Goal: Task Accomplishment & Management: Complete application form

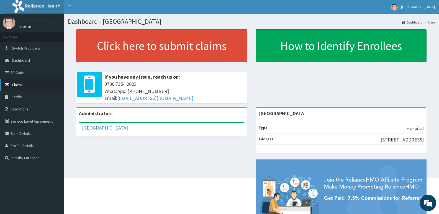
click at [31, 83] on link "Claims" at bounding box center [32, 85] width 64 height 12
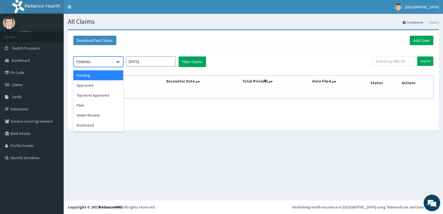
click at [119, 64] on icon at bounding box center [118, 62] width 6 height 6
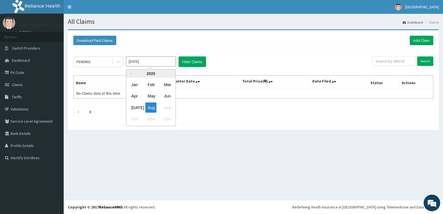
click at [160, 63] on input "Aug 2025" at bounding box center [151, 62] width 50 height 10
click at [135, 107] on div "[DATE]" at bounding box center [134, 108] width 11 height 10
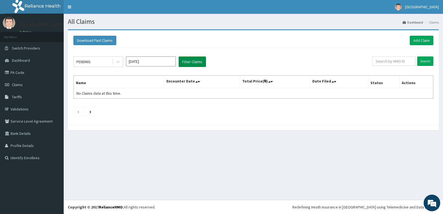
click at [196, 62] on button "Filter Claims" at bounding box center [192, 62] width 27 height 11
click at [193, 62] on button "Filter Claims" at bounding box center [192, 62] width 27 height 11
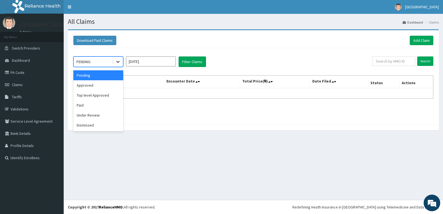
click at [117, 62] on icon at bounding box center [117, 62] width 3 height 2
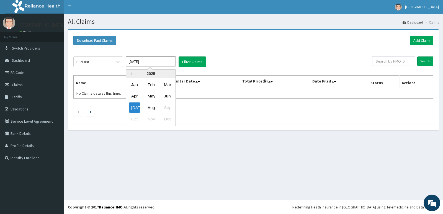
click at [166, 61] on input "Jul 2025" at bounding box center [151, 62] width 50 height 10
click at [167, 95] on div "Jun" at bounding box center [167, 96] width 11 height 10
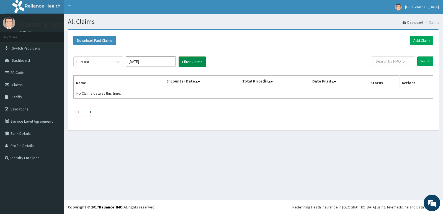
click at [191, 64] on button "Filter Claims" at bounding box center [192, 62] width 27 height 11
click at [193, 60] on button "Filter Claims" at bounding box center [192, 62] width 27 height 11
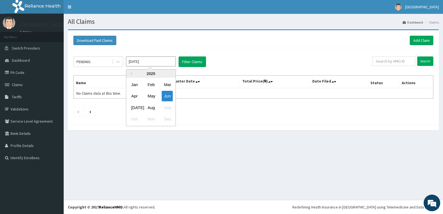
click at [140, 62] on input "Jun 2025" at bounding box center [151, 62] width 50 height 10
click at [152, 96] on div "May" at bounding box center [150, 96] width 11 height 10
type input "May 2025"
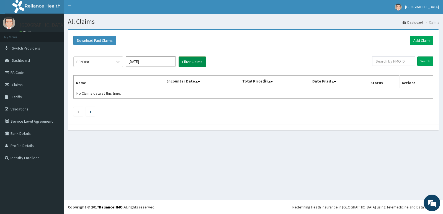
click at [191, 64] on button "Filter Claims" at bounding box center [192, 62] width 27 height 11
click at [92, 110] on li at bounding box center [90, 111] width 9 height 9
click at [89, 112] on li at bounding box center [90, 111] width 9 height 9
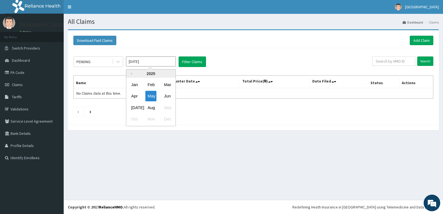
click at [167, 63] on input "May 2025" at bounding box center [151, 62] width 50 height 10
click at [215, 111] on ul at bounding box center [253, 111] width 360 height 9
click at [69, 9] on link "Toggle navigation" at bounding box center [70, 7] width 12 height 14
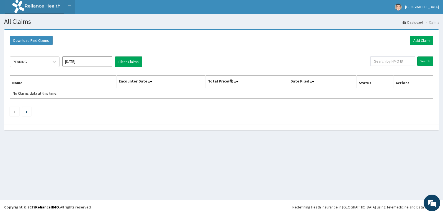
click at [70, 7] on link "Toggle navigation" at bounding box center [70, 7] width 12 height 14
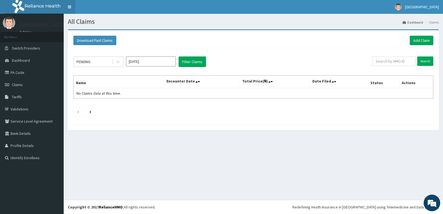
click at [70, 7] on link "Toggle navigation" at bounding box center [70, 7] width 12 height 14
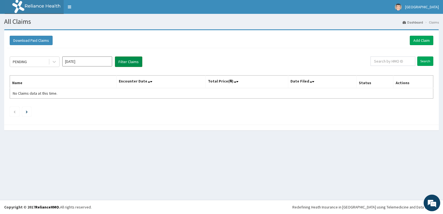
click at [125, 62] on button "Filter Claims" at bounding box center [128, 62] width 27 height 11
click at [70, 7] on link "Toggle navigation" at bounding box center [70, 7] width 12 height 14
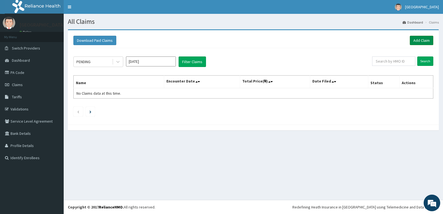
click at [424, 39] on link "Add Claim" at bounding box center [422, 40] width 24 height 9
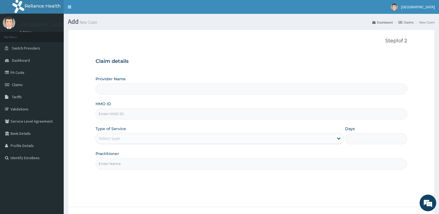
type input "Mayfair Medical Centre"
click at [136, 114] on input "HMO ID" at bounding box center [252, 114] width 312 height 11
click at [225, 172] on div "Step 1 of 2 Claim details Provider Name Mayfair Medical Centre HMO ID Type of S…" at bounding box center [252, 118] width 312 height 161
click at [125, 113] on input "HMO ID" at bounding box center [252, 114] width 312 height 11
type input "s"
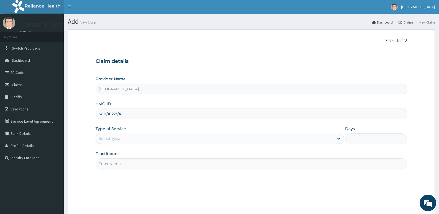
type input "SGB/10223/A"
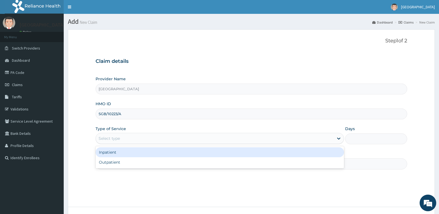
click at [143, 136] on div "Select type" at bounding box center [215, 138] width 238 height 9
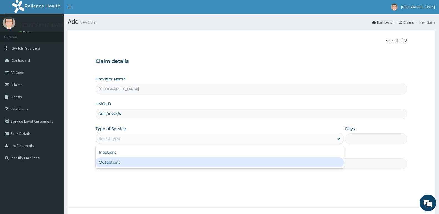
click at [131, 164] on div "Outpatient" at bounding box center [220, 162] width 248 height 10
type input "1"
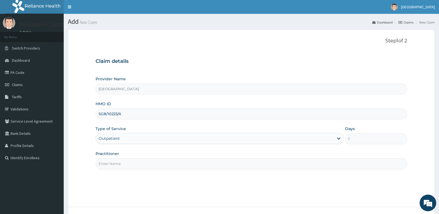
click at [116, 164] on input "Practitioner" at bounding box center [252, 163] width 312 height 11
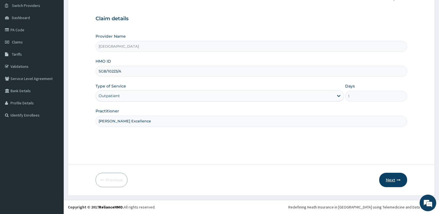
type input "[PERSON_NAME] Excellence"
click at [396, 180] on button "Next" at bounding box center [393, 180] width 28 height 14
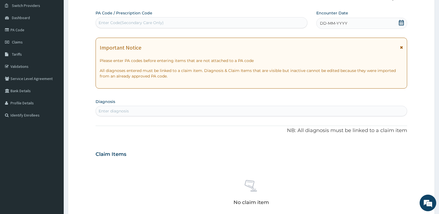
click at [328, 24] on span "DD-MM-YYYY" at bounding box center [333, 24] width 27 height 6
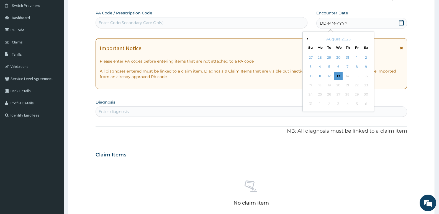
click at [309, 39] on div "Previous Month August 2025 Su Mo Tu We Th Fr Sa 27 28 29 30 31 1 2 3 4 5 6 7 8 …" at bounding box center [339, 72] width 72 height 80
click at [307, 38] on button "Previous Month" at bounding box center [307, 38] width 3 height 3
click at [337, 83] on div "23" at bounding box center [338, 85] width 8 height 8
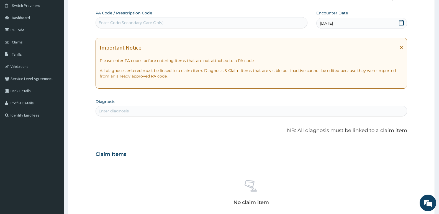
scroll to position [70, 0]
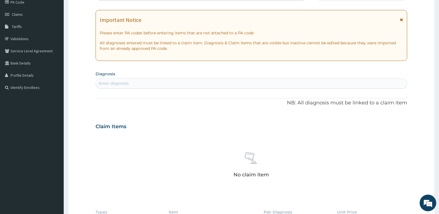
click at [121, 81] on div "Enter diagnosis" at bounding box center [114, 84] width 30 height 6
type input "pha"
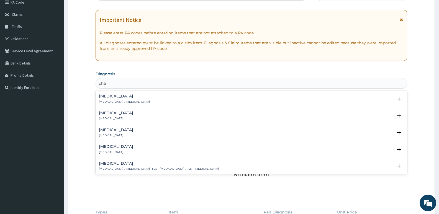
click at [108, 113] on h4 "Pharyngitis" at bounding box center [116, 113] width 34 height 4
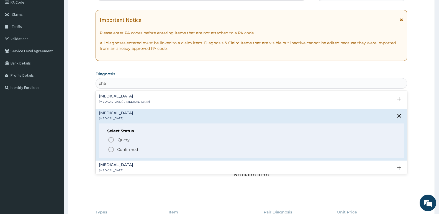
click at [111, 149] on icon "status option filled" at bounding box center [111, 149] width 7 height 7
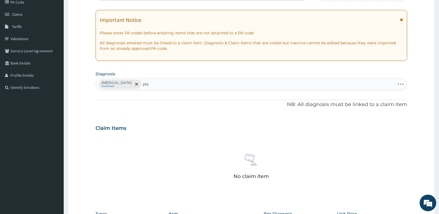
type input "plas"
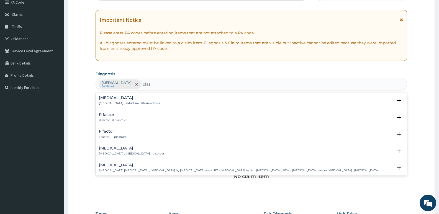
click at [131, 103] on p "Malaria , Paludism , Plasmodiosis" at bounding box center [129, 103] width 61 height 4
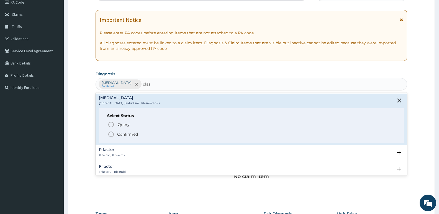
click at [110, 133] on circle "status option filled" at bounding box center [111, 134] width 5 height 5
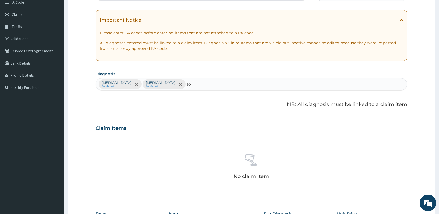
type input "too"
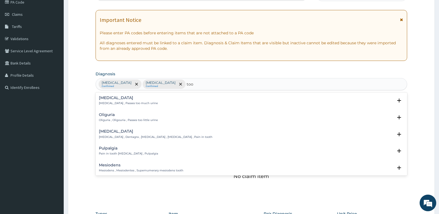
click at [141, 136] on p "Toothache , Dentagra , Dentalgia , Odontalgia , Pain in tooth" at bounding box center [156, 137] width 114 height 4
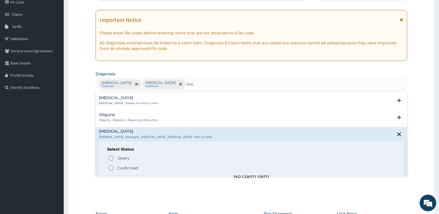
click at [111, 166] on circle "status option filled" at bounding box center [111, 168] width 5 height 5
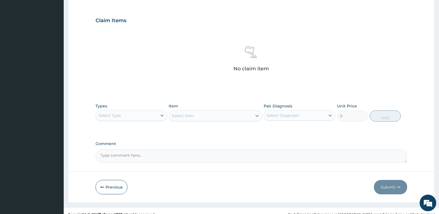
scroll to position [181, 0]
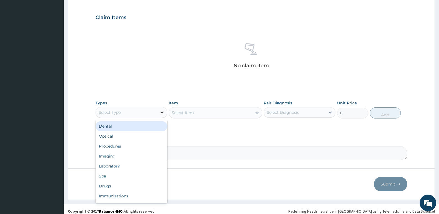
click at [162, 111] on icon at bounding box center [162, 113] width 6 height 6
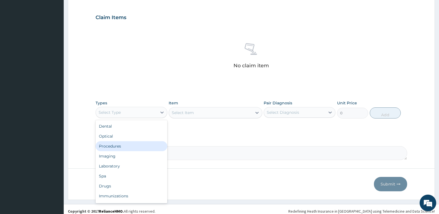
click at [126, 148] on div "Procedures" at bounding box center [132, 146] width 72 height 10
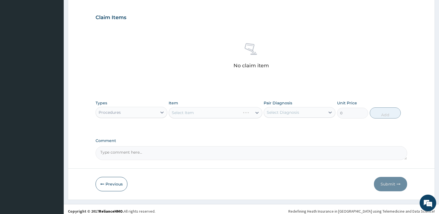
click at [258, 112] on div "Select Item" at bounding box center [215, 112] width 93 height 11
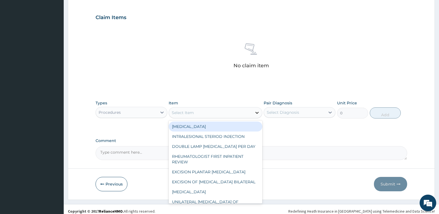
click at [256, 113] on icon at bounding box center [256, 113] width 3 height 2
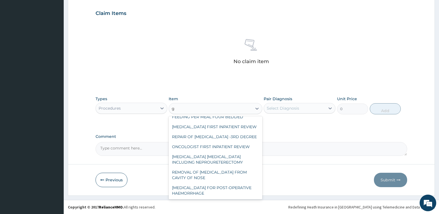
scroll to position [65, 0]
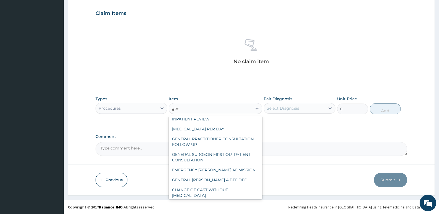
type input "gene"
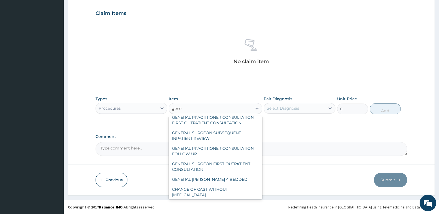
scroll to position [0, 0]
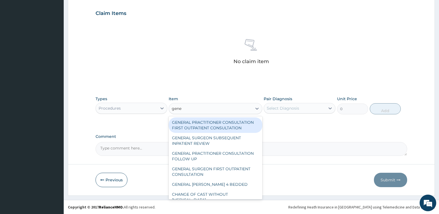
click at [203, 124] on div "GENERAL PRACTITIONER CONSULTATION FIRST OUTPATIENT CONSULTATION" at bounding box center [215, 125] width 93 height 16
type input "3547.5"
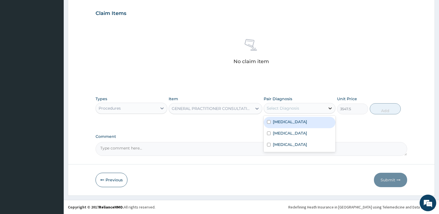
click at [329, 109] on icon at bounding box center [330, 109] width 6 height 6
click at [269, 121] on input "checkbox" at bounding box center [269, 122] width 4 height 4
checkbox input "true"
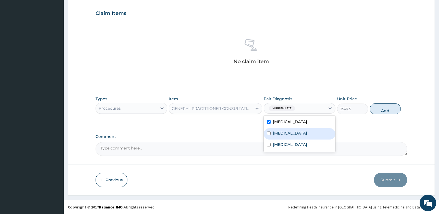
click at [269, 134] on input "checkbox" at bounding box center [269, 134] width 4 height 4
checkbox input "true"
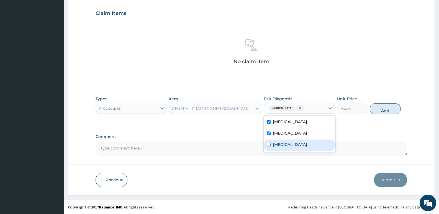
click at [268, 143] on input "checkbox" at bounding box center [269, 145] width 4 height 4
checkbox input "true"
click at [385, 107] on button "Add" at bounding box center [385, 108] width 31 height 11
type input "0"
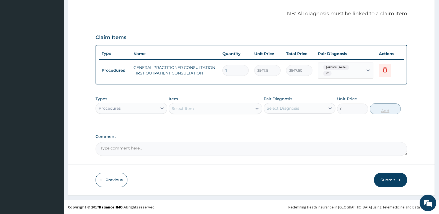
scroll to position [159, 0]
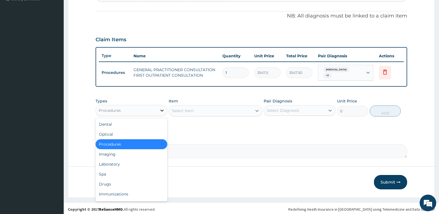
click at [161, 110] on icon at bounding box center [162, 111] width 6 height 6
click at [116, 181] on div "Drugs" at bounding box center [132, 184] width 72 height 10
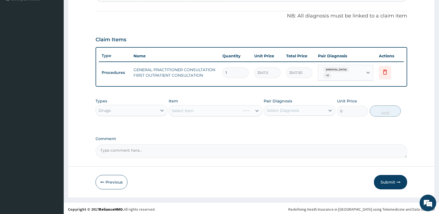
click at [257, 110] on div "Select Item" at bounding box center [215, 110] width 93 height 11
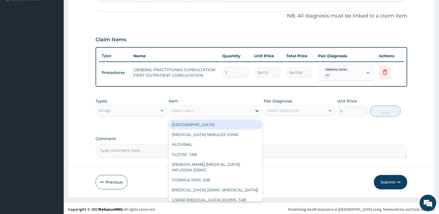
click at [257, 108] on icon at bounding box center [257, 111] width 6 height 6
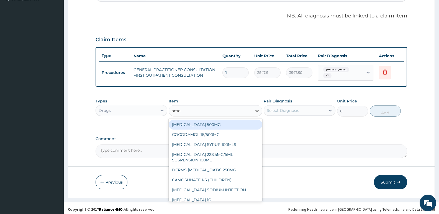
type input "amox"
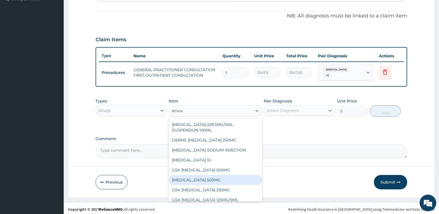
click at [192, 178] on div "AMOXICILLIN 500MG" at bounding box center [215, 180] width 93 height 10
type input "70.94999694824219"
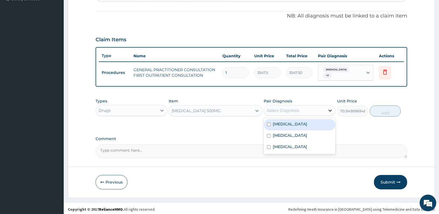
click at [332, 109] on icon at bounding box center [330, 111] width 6 height 6
click at [268, 123] on input "checkbox" at bounding box center [269, 125] width 4 height 4
checkbox input "true"
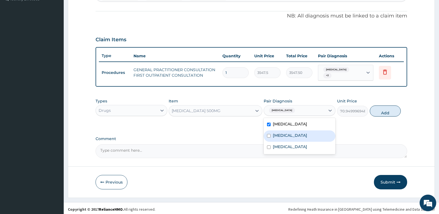
click at [268, 130] on div "Malaria" at bounding box center [300, 135] width 72 height 11
checkbox input "true"
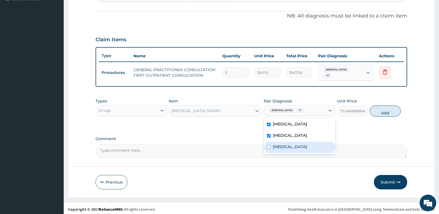
click at [268, 143] on div "Toothache" at bounding box center [300, 147] width 72 height 11
checkbox input "true"
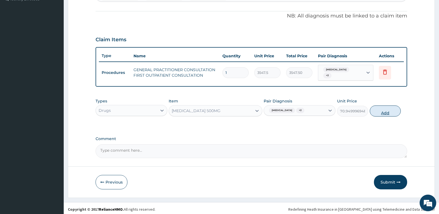
click at [385, 106] on button "Add" at bounding box center [385, 111] width 31 height 11
type input "0"
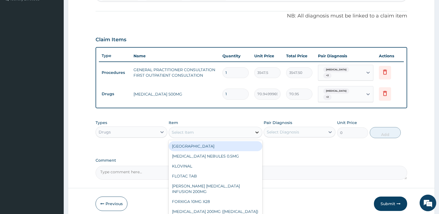
click at [257, 130] on icon at bounding box center [257, 133] width 6 height 6
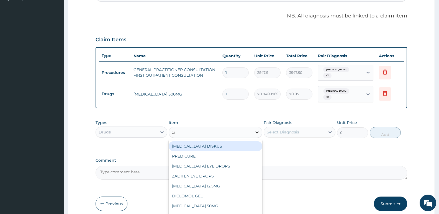
type input "dic"
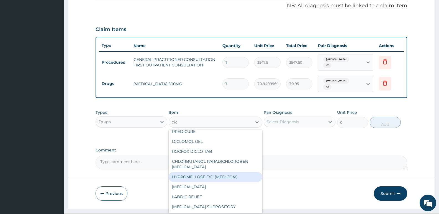
scroll to position [178, 0]
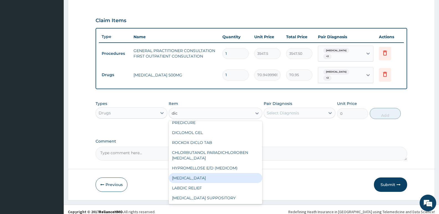
click at [196, 173] on div "DICLOFENAC" at bounding box center [215, 178] width 93 height 10
type input "591.25"
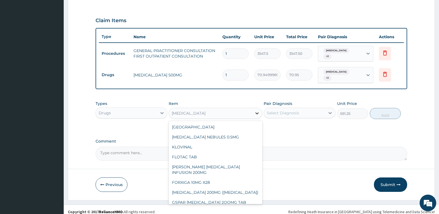
click at [258, 111] on icon at bounding box center [257, 114] width 6 height 6
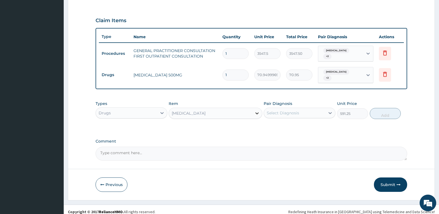
click at [258, 111] on icon at bounding box center [257, 114] width 6 height 6
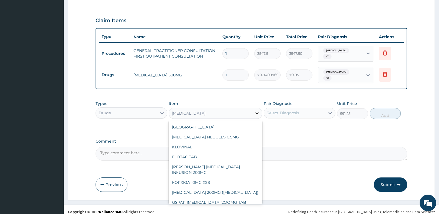
click at [257, 112] on icon at bounding box center [256, 113] width 3 height 2
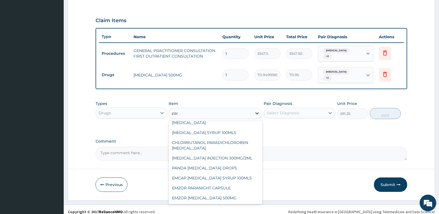
type input "para"
click at [199, 193] on div "EMZOR PARACETAMOL 500MG" at bounding box center [215, 198] width 93 height 10
type input "23.64999961853027"
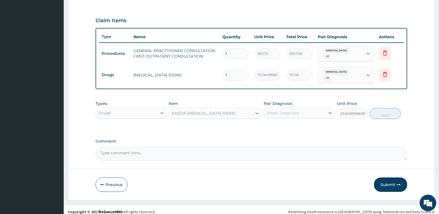
click at [227, 72] on input "1" at bounding box center [235, 75] width 26 height 11
type input "0.00"
type input "2"
type input "141.90"
type input "20"
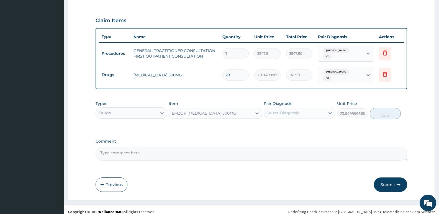
type input "1419.00"
type input "20"
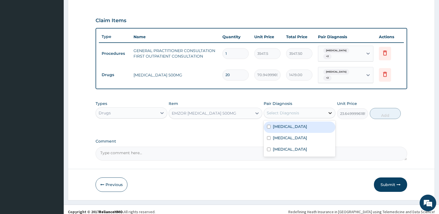
click at [330, 112] on icon at bounding box center [330, 113] width 3 height 2
drag, startPoint x: 268, startPoint y: 121, endPoint x: 268, endPoint y: 126, distance: 4.7
click at [268, 124] on div "Pharyngitis" at bounding box center [300, 127] width 72 height 11
checkbox input "true"
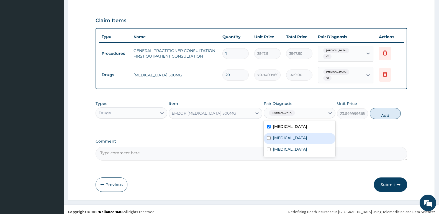
drag, startPoint x: 269, startPoint y: 132, endPoint x: 266, endPoint y: 142, distance: 9.6
click at [267, 137] on div "Malaria" at bounding box center [300, 138] width 72 height 11
checkbox input "true"
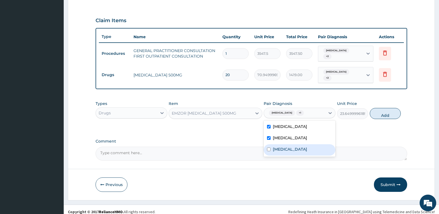
click at [269, 148] on input "checkbox" at bounding box center [269, 150] width 4 height 4
checkbox input "true"
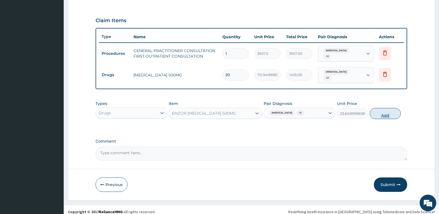
click at [390, 111] on button "Add" at bounding box center [385, 113] width 31 height 11
type input "0"
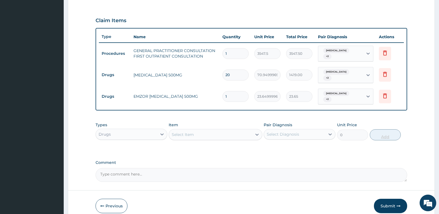
type input "0.00"
type input "9"
type input "212.85"
type input "9"
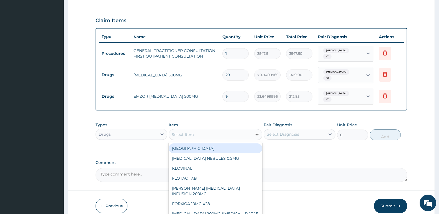
click at [258, 132] on icon at bounding box center [257, 135] width 6 height 6
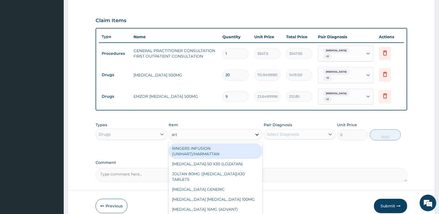
type input "arte"
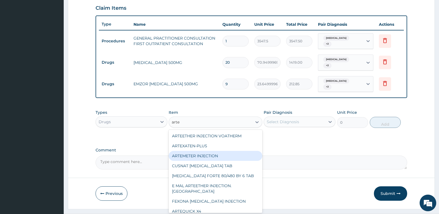
scroll to position [197, 0]
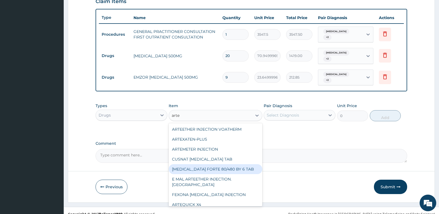
click at [229, 164] on div "COARTEM FORTE 80/480 BY 6 TAB" at bounding box center [215, 169] width 93 height 10
type input "449.3500061035156"
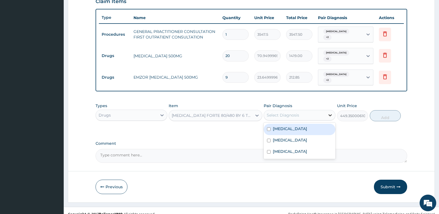
click at [328, 112] on icon at bounding box center [330, 115] width 6 height 6
click at [270, 124] on div "Pharyngitis" at bounding box center [300, 129] width 72 height 11
checkbox input "true"
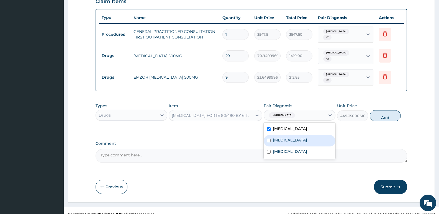
click at [268, 139] on input "checkbox" at bounding box center [269, 141] width 4 height 4
checkbox input "true"
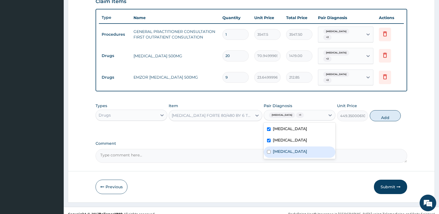
click at [269, 150] on input "checkbox" at bounding box center [269, 152] width 4 height 4
checkbox input "true"
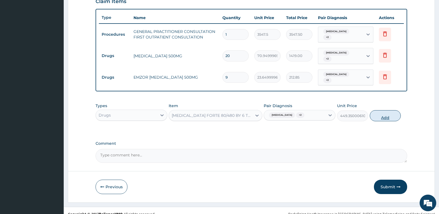
click at [378, 110] on button "Add" at bounding box center [385, 115] width 31 height 11
type input "0"
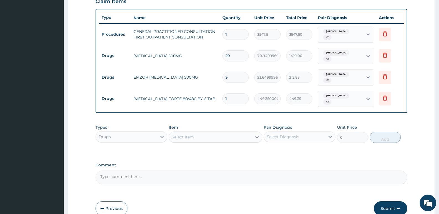
type input "0.00"
type input "6"
type input "2696.10"
type input "6"
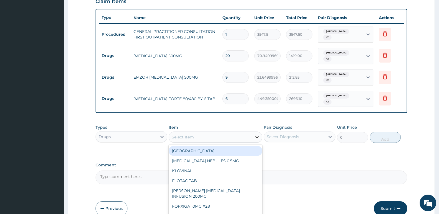
click at [258, 134] on icon at bounding box center [257, 137] width 6 height 6
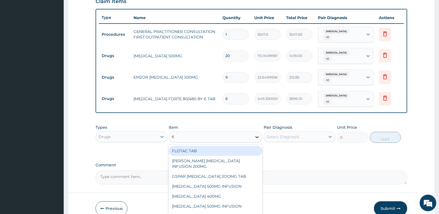
type input "fla"
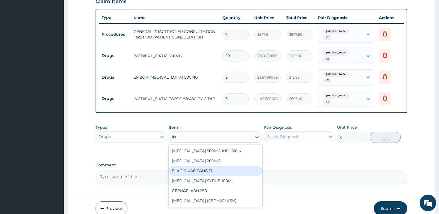
click at [200, 166] on div "FLAGLY 400 SANOFI" at bounding box center [215, 171] width 93 height 10
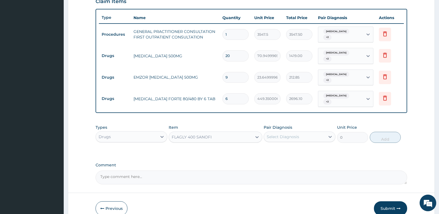
type input "70.94999694824219"
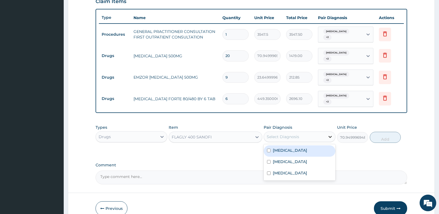
click at [330, 134] on icon at bounding box center [330, 137] width 6 height 6
click at [268, 149] on input "checkbox" at bounding box center [269, 151] width 4 height 4
checkbox input "true"
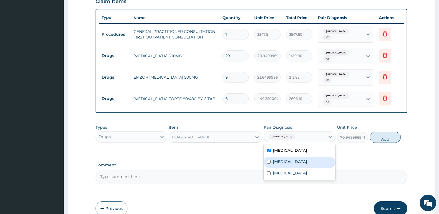
drag, startPoint x: 269, startPoint y: 151, endPoint x: 267, endPoint y: 157, distance: 5.8
click at [269, 160] on input "checkbox" at bounding box center [269, 162] width 4 height 4
checkbox input "true"
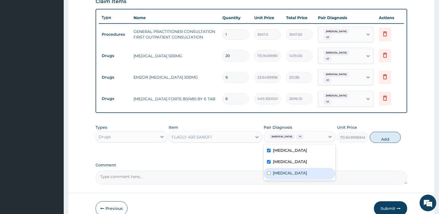
click at [268, 171] on input "checkbox" at bounding box center [269, 173] width 4 height 4
checkbox input "true"
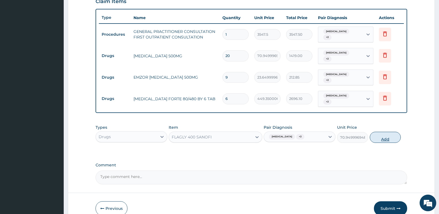
click at [377, 132] on button "Add" at bounding box center [385, 137] width 31 height 11
type input "0"
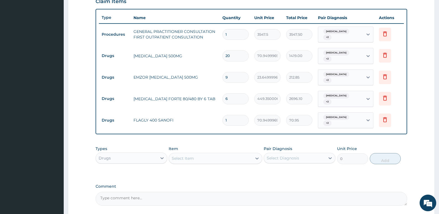
type input "15"
type input "1064.25"
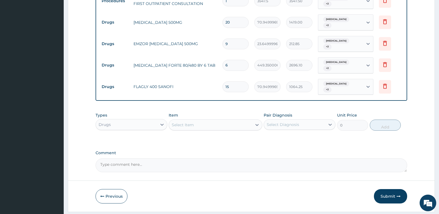
scroll to position [235, 0]
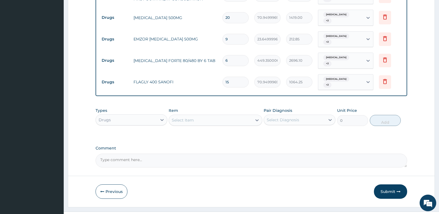
type input "15"
click at [115, 154] on textarea "Comment" at bounding box center [252, 161] width 312 height 14
type textarea "Tab Diclomol 1 bd for 3 days given. Cost N720"
click at [392, 185] on button "Submit" at bounding box center [390, 192] width 33 height 14
click at [387, 185] on button "Submit" at bounding box center [390, 192] width 33 height 14
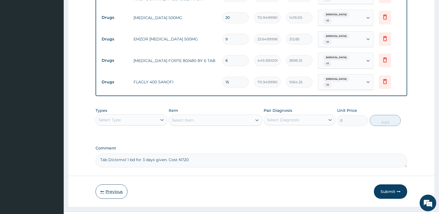
click at [104, 190] on icon "button" at bounding box center [102, 192] width 4 height 4
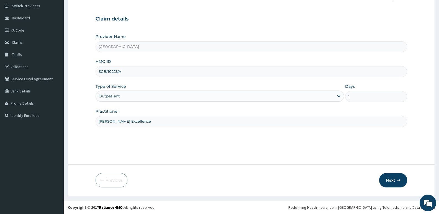
scroll to position [43, 0]
click at [396, 178] on button "Next" at bounding box center [393, 180] width 28 height 14
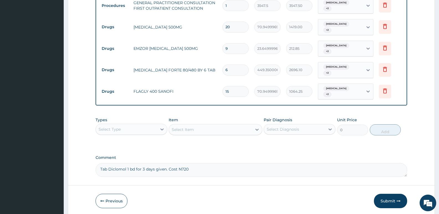
scroll to position [235, 0]
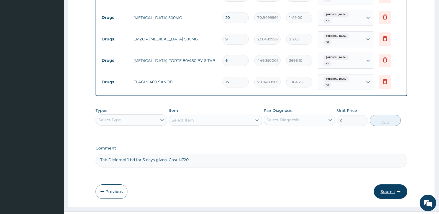
click at [390, 185] on button "Submit" at bounding box center [390, 192] width 33 height 14
click at [386, 185] on button "Submit" at bounding box center [390, 192] width 33 height 14
click at [385, 185] on button "Submit" at bounding box center [390, 192] width 33 height 14
click at [399, 190] on icon "button" at bounding box center [399, 192] width 4 height 4
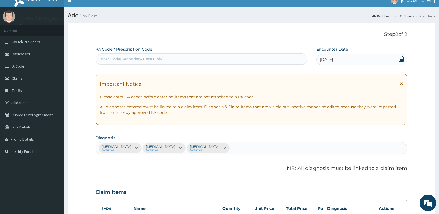
scroll to position [0, 0]
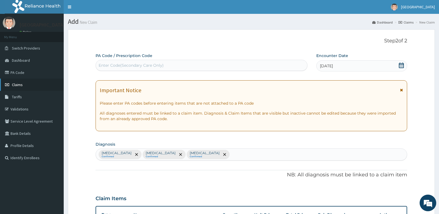
click at [24, 82] on link "Claims" at bounding box center [32, 85] width 64 height 12
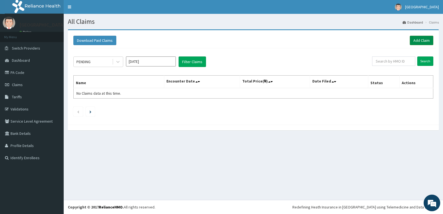
click at [420, 40] on link "Add Claim" at bounding box center [422, 40] width 24 height 9
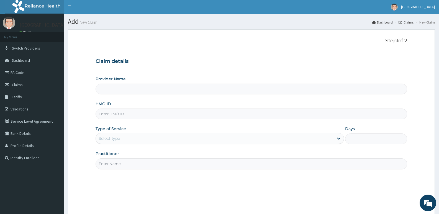
type input "[GEOGRAPHIC_DATA]"
click at [145, 114] on input "HMO ID" at bounding box center [252, 114] width 312 height 11
click at [27, 108] on link "Validations" at bounding box center [32, 109] width 64 height 12
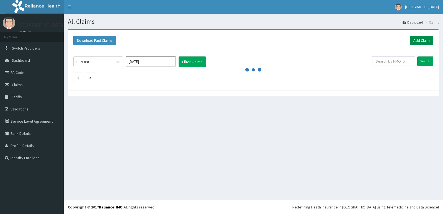
click at [418, 39] on link "Add Claim" at bounding box center [422, 40] width 24 height 9
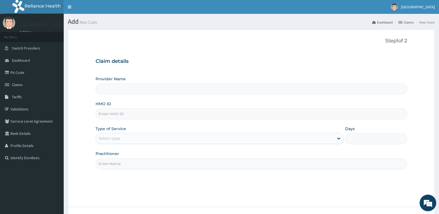
click at [134, 90] on input "Provider Name" at bounding box center [252, 89] width 312 height 11
click at [130, 113] on input "HMO ID" at bounding box center [252, 114] width 312 height 11
type input "CIE/10015/A"
click at [173, 89] on input "Provider Name" at bounding box center [252, 89] width 312 height 11
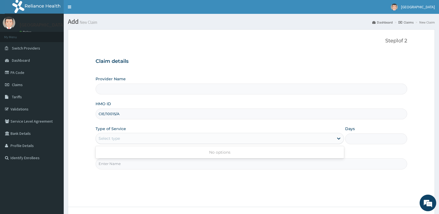
click at [125, 136] on div "Select type" at bounding box center [215, 138] width 238 height 9
click at [340, 139] on icon at bounding box center [338, 139] width 3 height 2
click at [340, 138] on icon at bounding box center [338, 139] width 3 height 2
click at [321, 184] on div "Step 1 of 2 Claim details Provider Name HMO ID CIE/10015/A Type of Service Sele…" at bounding box center [252, 118] width 312 height 161
click at [121, 139] on div "Select type" at bounding box center [215, 138] width 238 height 9
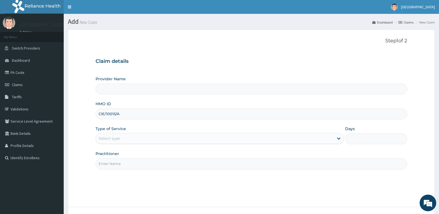
click at [121, 139] on div "Select type" at bounding box center [215, 138] width 238 height 9
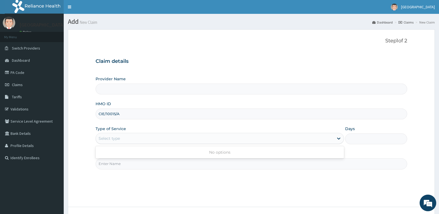
click at [121, 139] on div "Select type" at bounding box center [215, 138] width 238 height 9
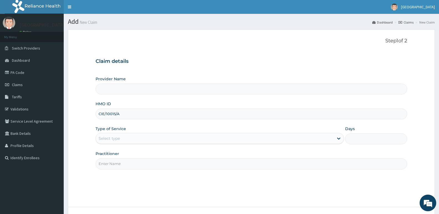
click at [121, 139] on div "Select type" at bounding box center [215, 138] width 238 height 9
click at [367, 91] on input "Provider Name" at bounding box center [252, 89] width 312 height 11
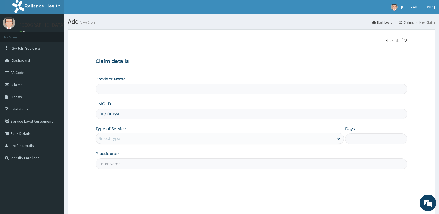
click at [367, 91] on input "Provider Name" at bounding box center [252, 89] width 312 height 11
click at [350, 91] on input "Provider Name" at bounding box center [252, 89] width 312 height 11
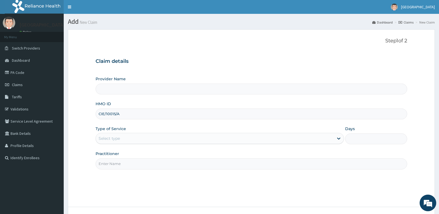
click at [350, 91] on input "Provider Name" at bounding box center [252, 89] width 312 height 11
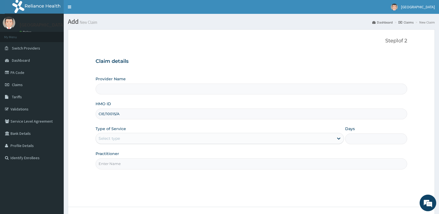
click at [356, 134] on input "Days" at bounding box center [376, 139] width 62 height 11
click at [340, 140] on icon at bounding box center [339, 139] width 6 height 6
click at [126, 164] on input "Practitioner" at bounding box center [252, 163] width 312 height 11
click at [122, 88] on input "Provider Name" at bounding box center [252, 89] width 312 height 11
click at [392, 89] on input "Provider Name" at bounding box center [252, 89] width 312 height 11
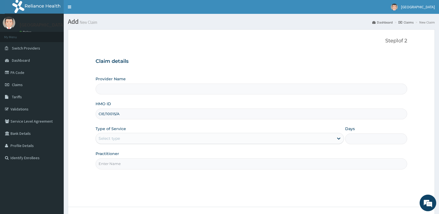
click at [392, 89] on input "Provider Name" at bounding box center [252, 89] width 312 height 11
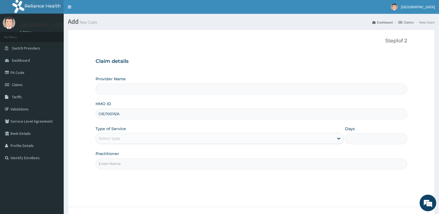
click at [392, 89] on input "Provider Name" at bounding box center [252, 89] width 312 height 11
click at [129, 72] on div "Claim details Provider Name HMO ID CIE/10015/A Type of Service Select type Days…" at bounding box center [252, 111] width 312 height 116
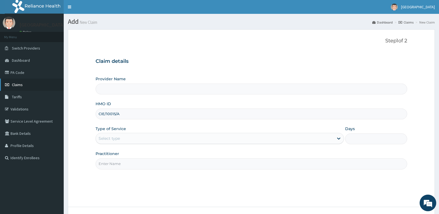
click at [19, 83] on span "Claims" at bounding box center [17, 84] width 11 height 5
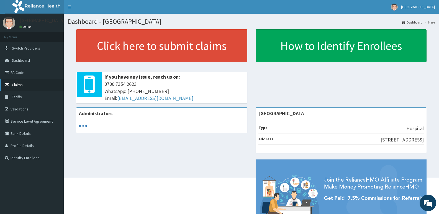
click at [16, 82] on span "Claims" at bounding box center [17, 84] width 11 height 5
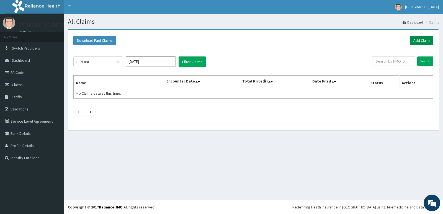
click at [421, 38] on link "Add Claim" at bounding box center [422, 40] width 24 height 9
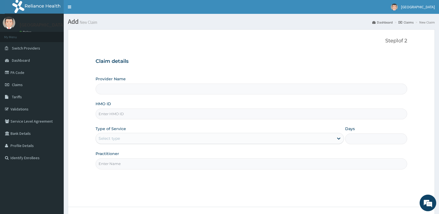
type input "[GEOGRAPHIC_DATA]"
click at [134, 115] on input "HMO ID" at bounding box center [252, 114] width 312 height 11
type input "CIE/10015/A"
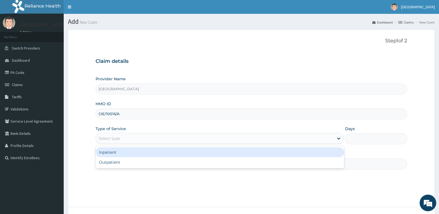
click at [148, 138] on div "Select type" at bounding box center [215, 138] width 238 height 9
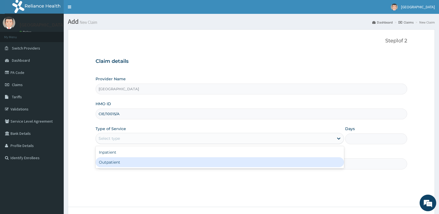
click at [132, 164] on div "Outpatient" at bounding box center [220, 162] width 248 height 10
type input "1"
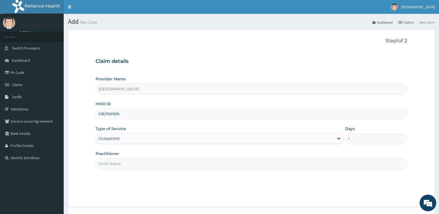
click at [119, 162] on input "Practitioner" at bounding box center [252, 163] width 312 height 11
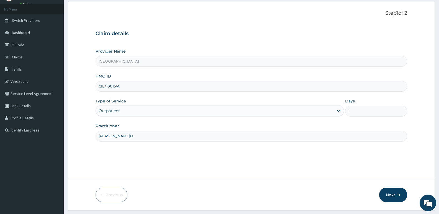
scroll to position [43, 0]
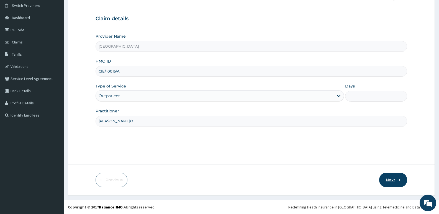
type input "[PERSON_NAME]O"
click at [396, 178] on button "Next" at bounding box center [393, 180] width 28 height 14
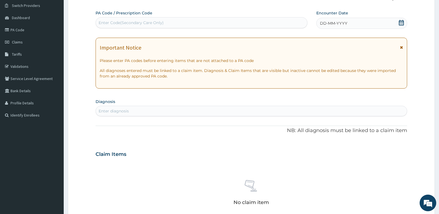
click at [327, 23] on span "DD-MM-YYYY" at bounding box center [333, 24] width 27 height 6
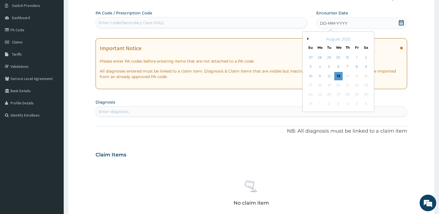
click at [308, 40] on button "Previous Month" at bounding box center [307, 38] width 3 height 3
click at [357, 65] on div "11" at bounding box center [357, 67] width 8 height 8
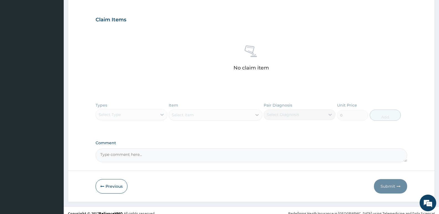
scroll to position [184, 0]
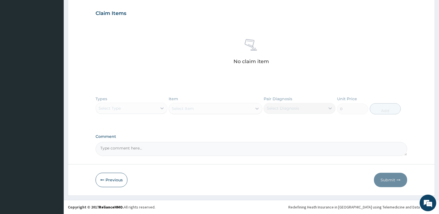
click at [114, 147] on textarea "Comment" at bounding box center [252, 149] width 312 height 14
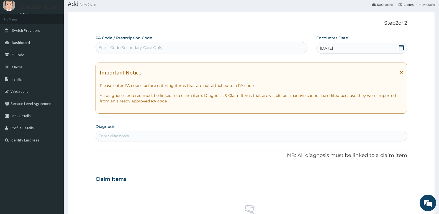
scroll to position [17, 0]
click at [107, 135] on div "Enter diagnosis" at bounding box center [114, 137] width 30 height 6
type input "pep"
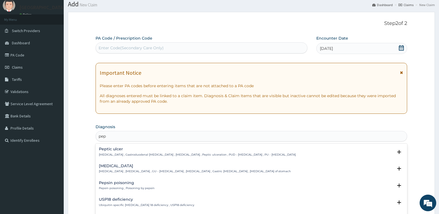
click at [111, 151] on h4 "Peptic ulcer" at bounding box center [197, 149] width 197 height 4
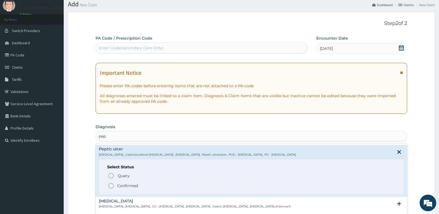
click at [112, 185] on icon "status option filled" at bounding box center [111, 186] width 7 height 7
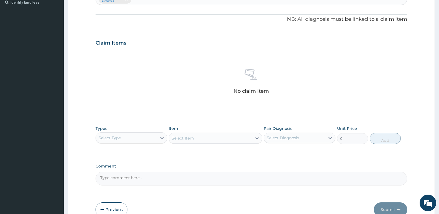
scroll to position [156, 0]
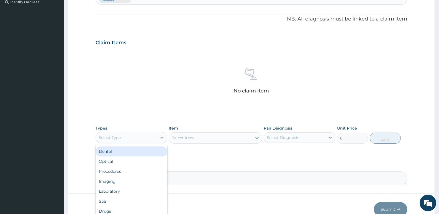
click at [118, 139] on div "Select Type" at bounding box center [110, 138] width 22 height 6
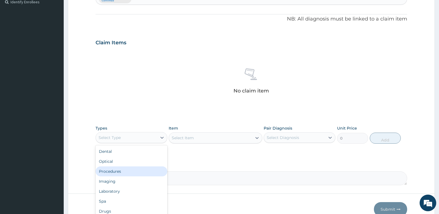
click at [113, 170] on div "Procedures" at bounding box center [132, 171] width 72 height 10
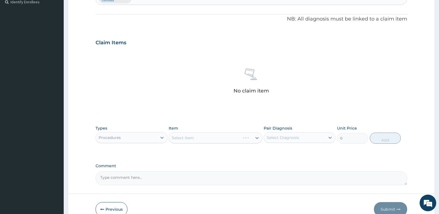
click at [258, 139] on div "Select Item" at bounding box center [215, 137] width 93 height 11
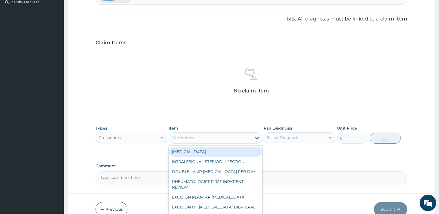
click at [257, 138] on icon at bounding box center [256, 138] width 3 height 2
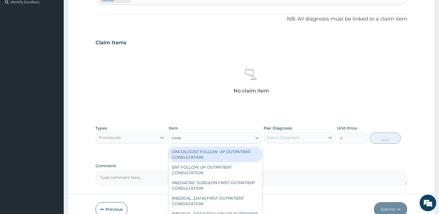
scroll to position [28, 0]
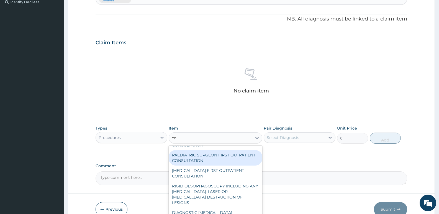
type input "c"
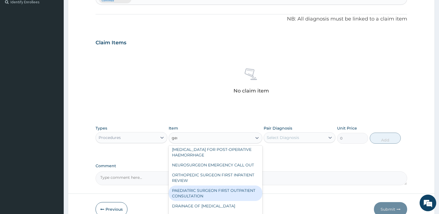
scroll to position [0, 0]
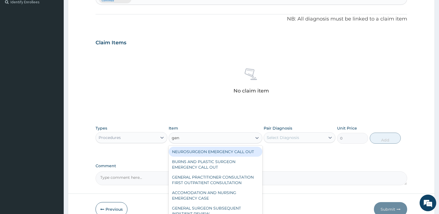
type input "gene"
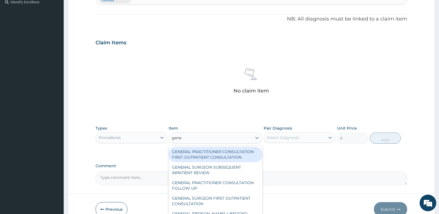
click at [229, 155] on div "GENERAL PRACTITIONER CONSULTATION FIRST OUTPATIENT CONSULTATION" at bounding box center [215, 155] width 93 height 16
type input "3547.5"
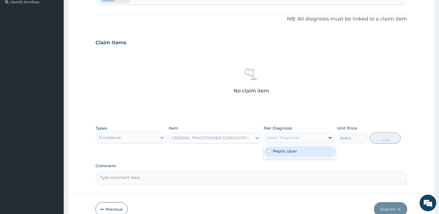
click at [330, 137] on icon at bounding box center [330, 138] width 6 height 6
click at [268, 150] on input "checkbox" at bounding box center [269, 152] width 4 height 4
checkbox input "true"
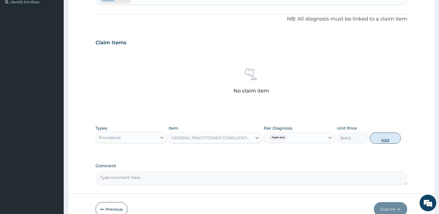
click at [387, 138] on button "Add" at bounding box center [385, 138] width 31 height 11
type input "0"
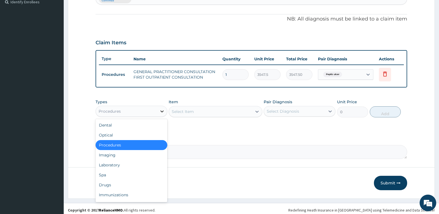
click at [162, 112] on icon at bounding box center [162, 112] width 6 height 6
click at [116, 188] on div "Drugs" at bounding box center [132, 185] width 72 height 10
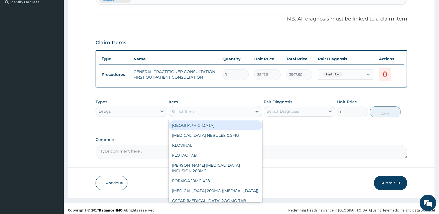
click at [257, 112] on icon at bounding box center [256, 112] width 3 height 2
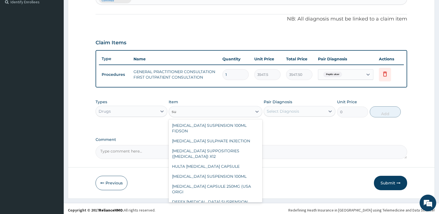
type input "s"
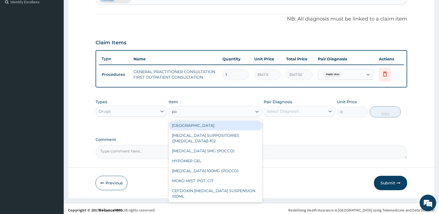
type input "p"
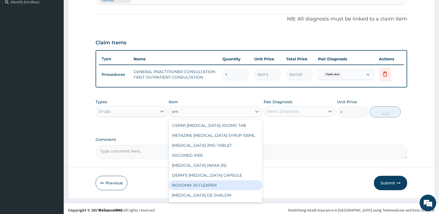
type input "ome"
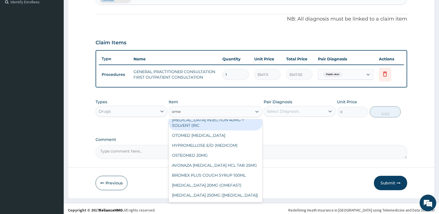
scroll to position [80, 0]
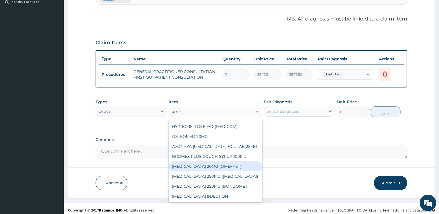
click at [208, 169] on div "[MEDICAL_DATA] 20MG (OMEFAST)" at bounding box center [215, 167] width 93 height 10
type input "82.7750015258789"
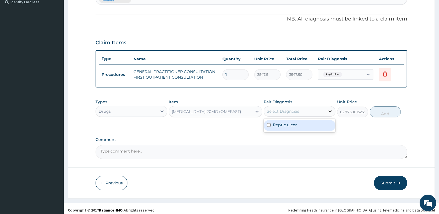
click at [329, 111] on icon at bounding box center [330, 112] width 3 height 2
click at [268, 124] on input "checkbox" at bounding box center [269, 125] width 4 height 4
checkbox input "true"
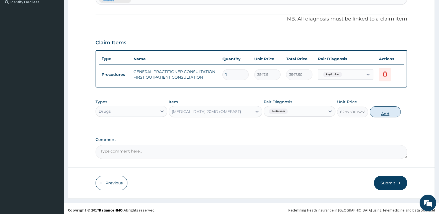
click at [392, 114] on button "Add" at bounding box center [385, 111] width 31 height 11
type input "0"
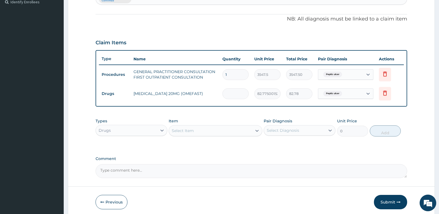
type input "0.00"
type input "2"
type input "165.55"
type input "20"
type input "1655.50"
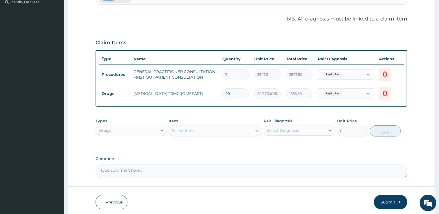
type input "20"
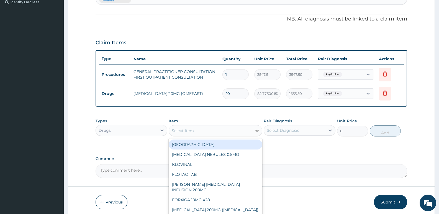
click at [257, 132] on icon at bounding box center [256, 131] width 3 height 2
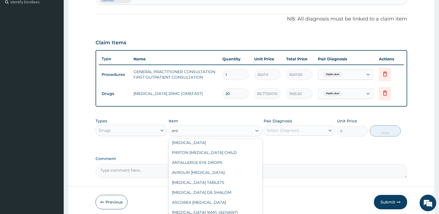
scroll to position [28, 0]
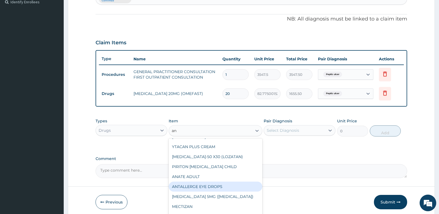
type input "a"
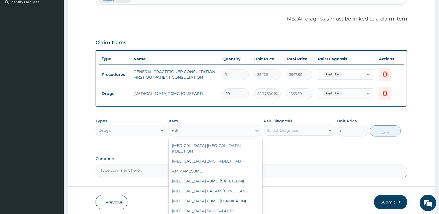
scroll to position [0, 0]
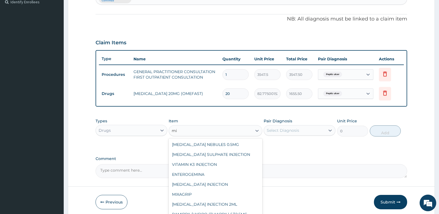
type input "m"
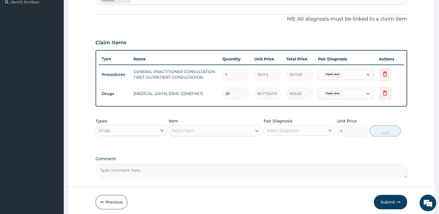
click at [276, 158] on label "Comment" at bounding box center [252, 159] width 312 height 5
click at [276, 164] on textarea "Comment" at bounding box center [252, 171] width 312 height 14
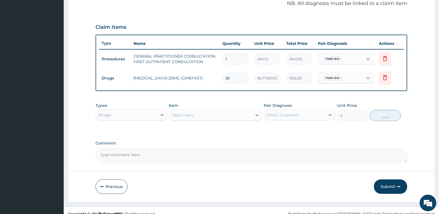
scroll to position [178, 0]
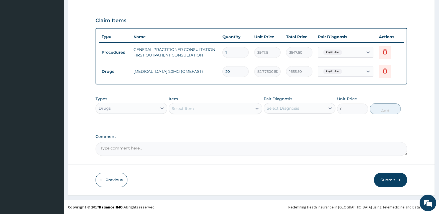
click at [101, 149] on textarea "Comment" at bounding box center [252, 149] width 312 height 14
click at [190, 149] on textarea "Susp Polycaine ( [MEDICAL_DATA]) 10 mis tds for 3 days given 1 bottle. Cost N40…" at bounding box center [252, 149] width 312 height 14
type textarea "Susp Polycaine ( [MEDICAL_DATA]) 10 mis tds for 3 days, given 1 bottle. Cost N4…"
click at [389, 180] on button "Submit" at bounding box center [390, 180] width 33 height 14
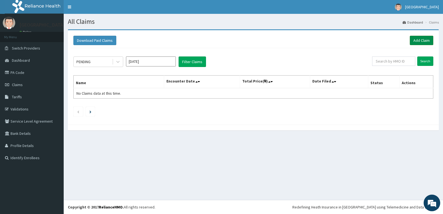
click at [419, 38] on link "Add Claim" at bounding box center [422, 40] width 24 height 9
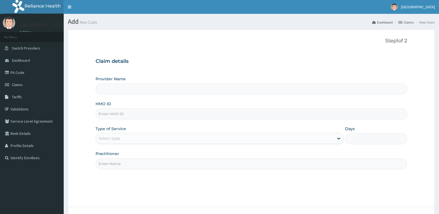
type input "[GEOGRAPHIC_DATA]"
click at [17, 83] on span "Claims" at bounding box center [17, 84] width 11 height 5
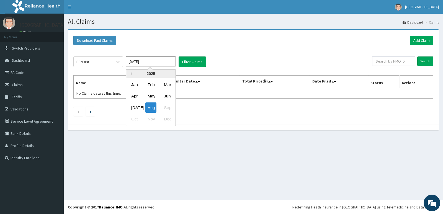
click at [147, 61] on input "[DATE]" at bounding box center [151, 62] width 50 height 10
click at [137, 106] on div "Jul" at bounding box center [134, 108] width 11 height 10
type input "Jul 2025"
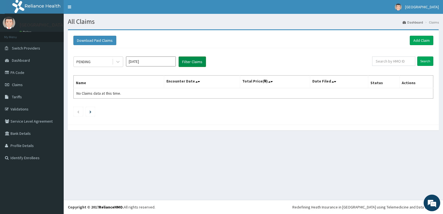
click at [194, 60] on button "Filter Claims" at bounding box center [192, 62] width 27 height 11
click at [194, 61] on button "Filter Claims" at bounding box center [192, 62] width 27 height 11
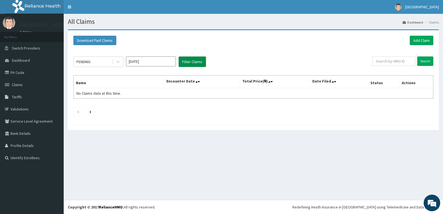
click at [194, 61] on button "Filter Claims" at bounding box center [192, 62] width 27 height 11
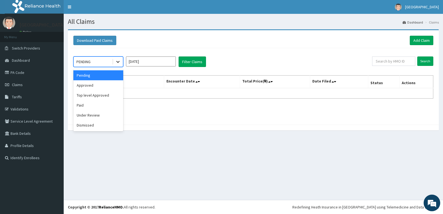
click at [117, 62] on icon at bounding box center [117, 62] width 3 height 2
click at [92, 87] on div "Approved" at bounding box center [98, 85] width 50 height 10
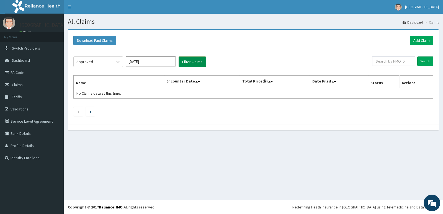
click at [199, 61] on button "Filter Claims" at bounding box center [192, 62] width 27 height 11
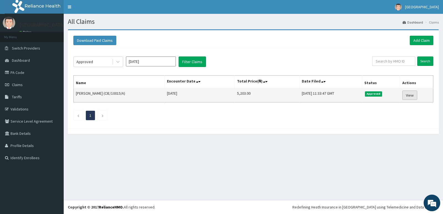
click at [413, 95] on link "View" at bounding box center [410, 95] width 15 height 9
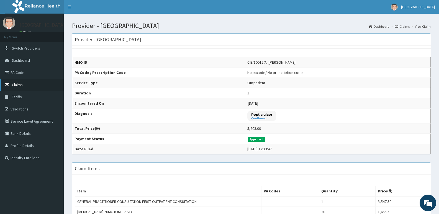
click at [15, 82] on span "Claims" at bounding box center [17, 84] width 11 height 5
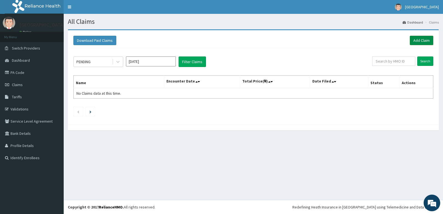
click at [421, 42] on link "Add Claim" at bounding box center [422, 40] width 24 height 9
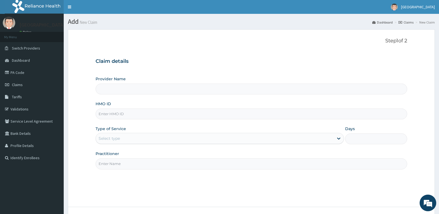
type input "[GEOGRAPHIC_DATA]"
click at [135, 114] on input "HMO ID" at bounding box center [252, 114] width 312 height 11
type input "SBG/10223/A"
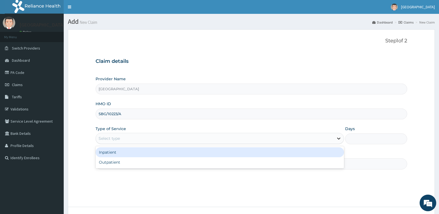
click at [335, 139] on div at bounding box center [339, 139] width 10 height 10
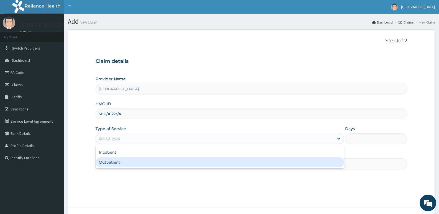
click at [112, 162] on div "Outpatient" at bounding box center [220, 162] width 248 height 10
type input "1"
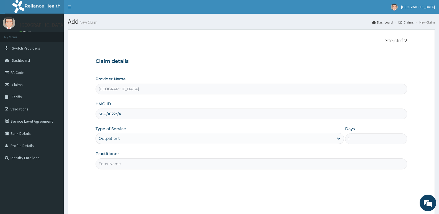
click at [115, 164] on input "Practitioner" at bounding box center [252, 163] width 312 height 11
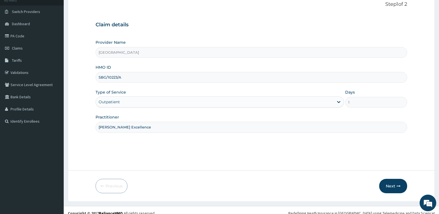
scroll to position [43, 0]
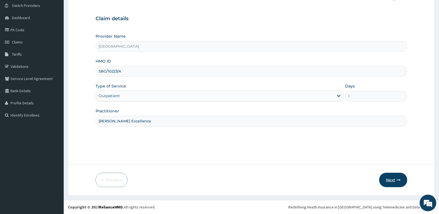
type input "[PERSON_NAME] Excellence"
click at [399, 181] on icon "button" at bounding box center [399, 180] width 4 height 4
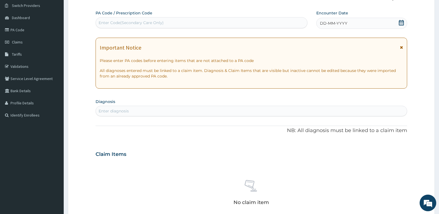
click at [329, 23] on span "DD-MM-YYYY" at bounding box center [333, 24] width 27 height 6
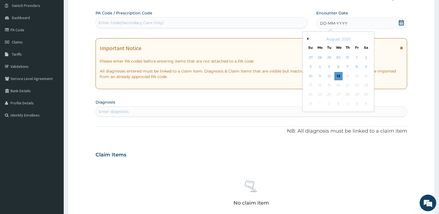
click at [307, 39] on button "Previous Month" at bounding box center [307, 38] width 3 height 3
click at [340, 85] on div "23" at bounding box center [338, 85] width 8 height 8
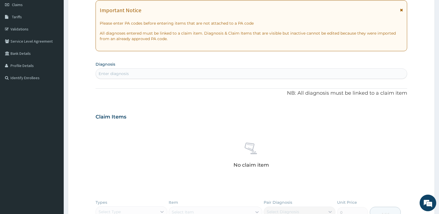
scroll to position [70, 0]
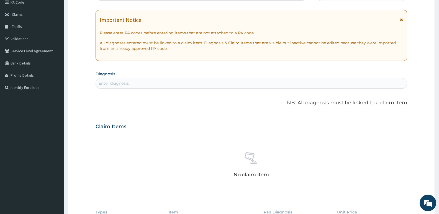
click at [105, 83] on div "Enter diagnosis" at bounding box center [114, 84] width 30 height 6
type input "pha"
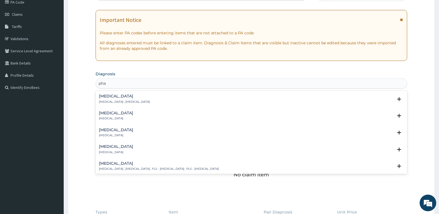
click at [107, 112] on h4 "[MEDICAL_DATA]" at bounding box center [116, 113] width 34 height 4
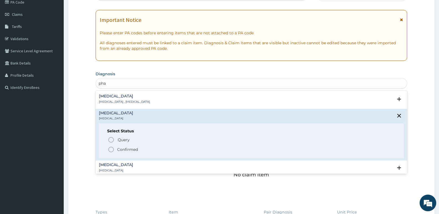
click at [110, 151] on icon "status option filled" at bounding box center [111, 149] width 7 height 7
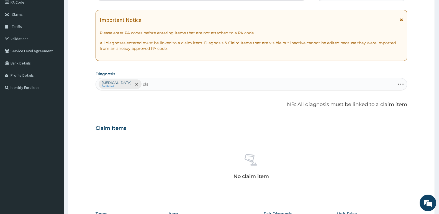
type input "plas"
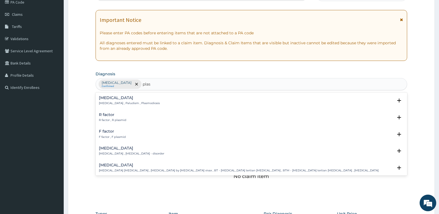
click at [113, 103] on p "[MEDICAL_DATA] , Paludism , Plasmodiosis" at bounding box center [129, 103] width 61 height 4
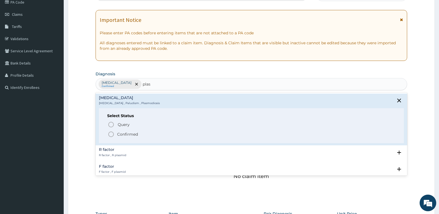
click at [111, 134] on icon "status option filled" at bounding box center [111, 134] width 7 height 7
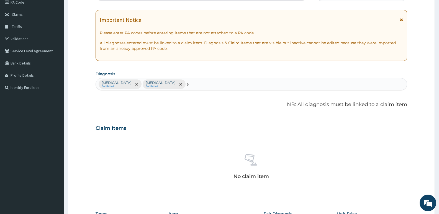
type input "too"
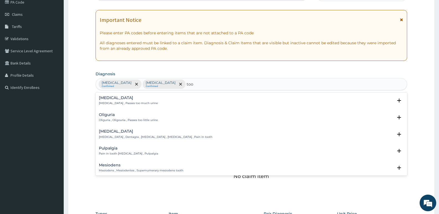
click at [124, 137] on p "[MEDICAL_DATA] , Dentagra , [MEDICAL_DATA] , [MEDICAL_DATA] , Pain in tooth" at bounding box center [156, 137] width 114 height 4
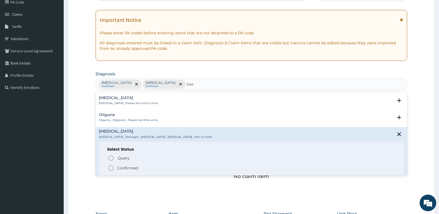
click at [112, 168] on icon "status option filled" at bounding box center [111, 168] width 7 height 7
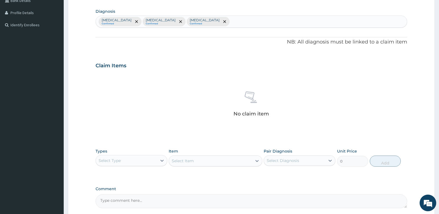
scroll to position [181, 0]
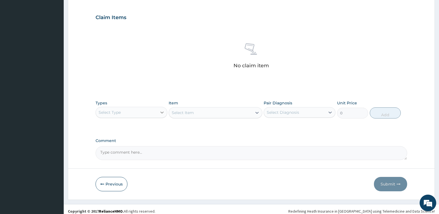
click at [162, 112] on icon at bounding box center [162, 113] width 6 height 6
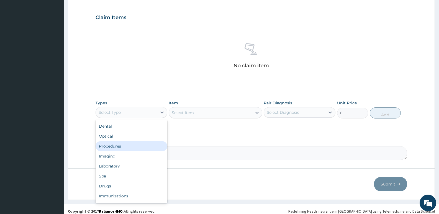
click at [121, 145] on div "Procedures" at bounding box center [132, 146] width 72 height 10
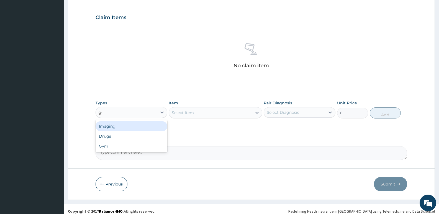
type input "g"
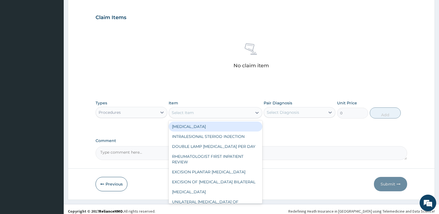
click at [206, 112] on div "Select Item" at bounding box center [210, 112] width 83 height 9
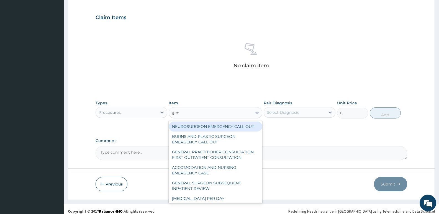
type input "gene"
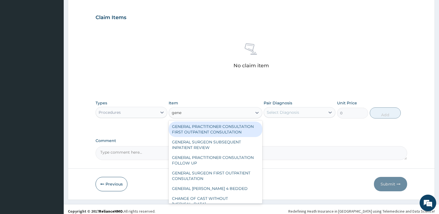
click at [205, 133] on div "GENERAL PRACTITIONER CONSULTATION FIRST OUTPATIENT CONSULTATION" at bounding box center [215, 130] width 93 height 16
type input "3547.5"
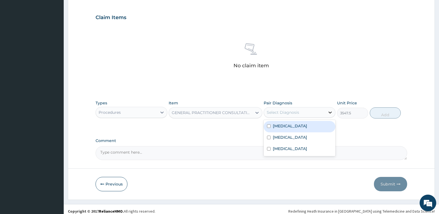
click at [329, 113] on icon at bounding box center [330, 113] width 6 height 6
drag, startPoint x: 269, startPoint y: 126, endPoint x: 268, endPoint y: 129, distance: 3.4
click at [269, 127] on input "checkbox" at bounding box center [269, 126] width 4 height 4
checkbox input "true"
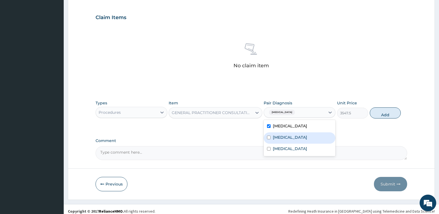
click at [268, 139] on input "checkbox" at bounding box center [269, 138] width 4 height 4
checkbox input "true"
click at [268, 150] on input "checkbox" at bounding box center [269, 149] width 4 height 4
checkbox input "true"
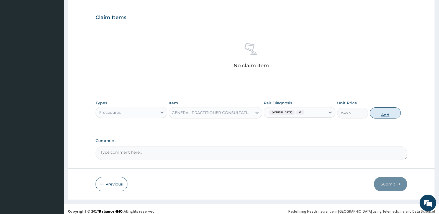
click at [383, 113] on button "Add" at bounding box center [385, 112] width 31 height 11
type input "0"
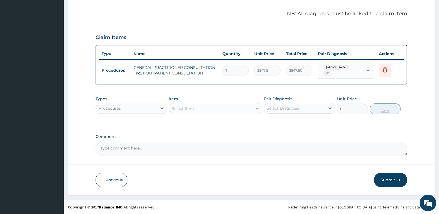
scroll to position [159, 0]
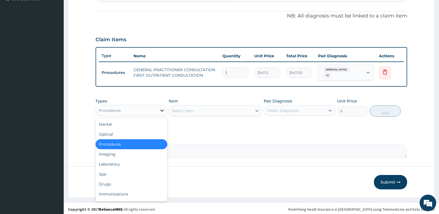
click at [161, 110] on icon at bounding box center [162, 111] width 6 height 6
click at [105, 179] on div "Drugs" at bounding box center [132, 184] width 72 height 10
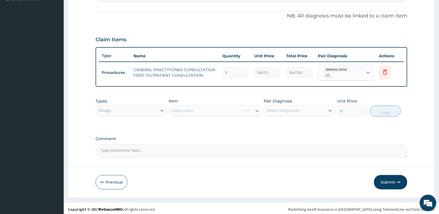
click at [257, 110] on div "Select Item" at bounding box center [215, 110] width 93 height 11
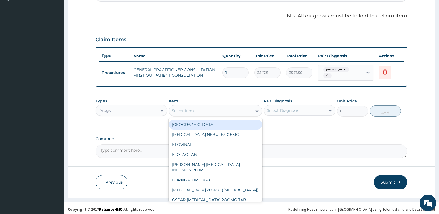
click at [181, 108] on div "Select Item" at bounding box center [183, 111] width 22 height 6
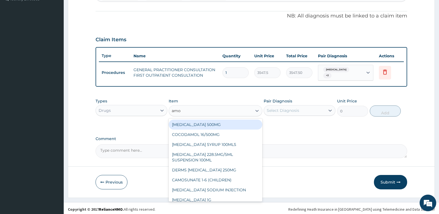
type input "amox"
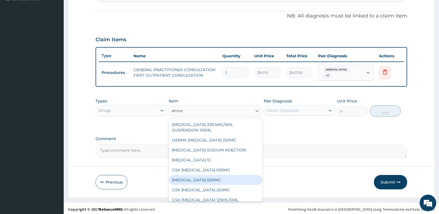
scroll to position [10, 0]
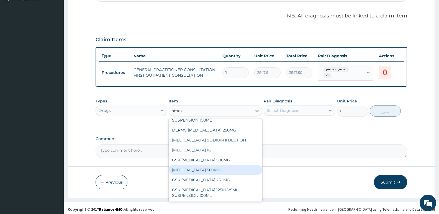
click at [198, 168] on div "[MEDICAL_DATA] 500MG" at bounding box center [215, 170] width 93 height 10
type input "70.94999694824219"
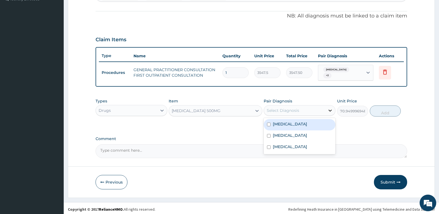
click at [330, 108] on icon at bounding box center [330, 111] width 6 height 6
click at [269, 120] on div "[MEDICAL_DATA]" at bounding box center [300, 124] width 72 height 11
checkbox input "true"
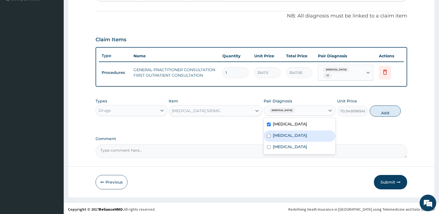
click at [268, 134] on input "checkbox" at bounding box center [269, 136] width 4 height 4
checkbox input "true"
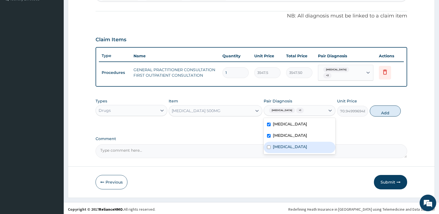
click at [268, 145] on input "checkbox" at bounding box center [269, 147] width 4 height 4
checkbox input "true"
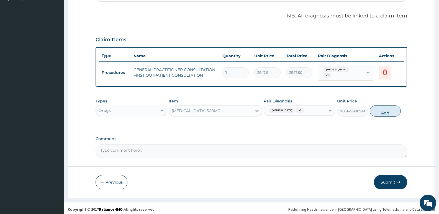
click at [385, 109] on button "Add" at bounding box center [385, 111] width 31 height 11
type input "0"
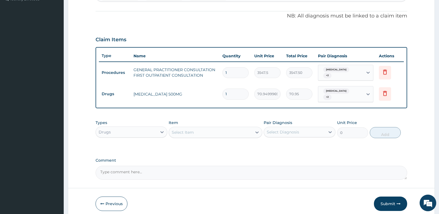
type input "0.00"
type input "2"
type input "141.90"
type input "20"
type input "1419.00"
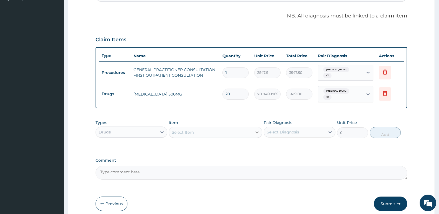
type input "20"
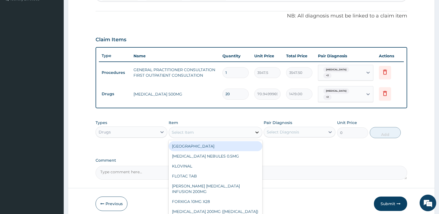
click at [258, 130] on icon at bounding box center [257, 133] width 6 height 6
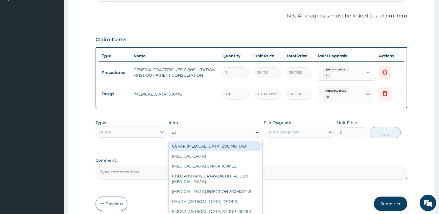
type input "para"
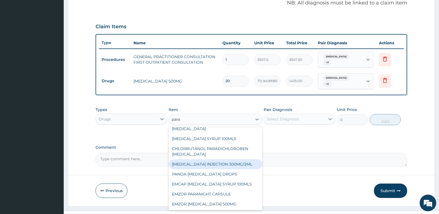
scroll to position [178, 0]
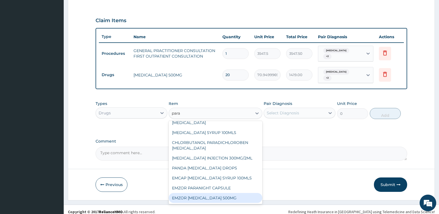
click at [221, 193] on div "EMZOR PARACETAMOL 500MG" at bounding box center [215, 198] width 93 height 10
type input "23.64999961853027"
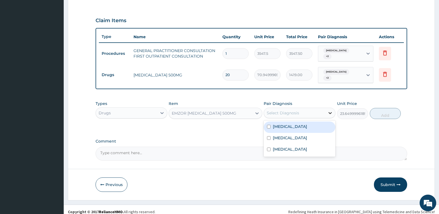
click at [330, 112] on icon at bounding box center [330, 113] width 3 height 2
click at [268, 125] on input "checkbox" at bounding box center [269, 127] width 4 height 4
checkbox input "true"
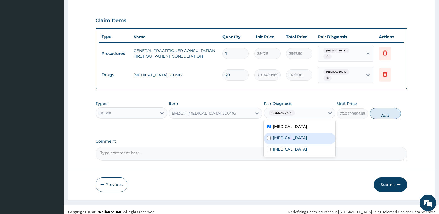
drag, startPoint x: 271, startPoint y: 132, endPoint x: 268, endPoint y: 139, distance: 7.9
click at [269, 135] on div "Malaria" at bounding box center [300, 138] width 72 height 11
checkbox input "true"
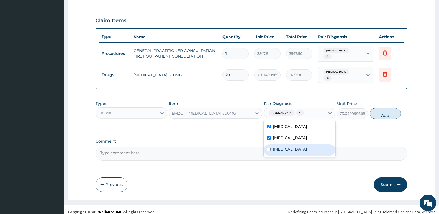
click at [268, 148] on input "checkbox" at bounding box center [269, 150] width 4 height 4
checkbox input "true"
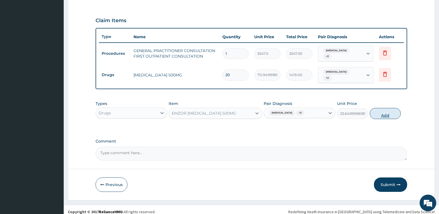
click at [388, 109] on button "Add" at bounding box center [385, 113] width 31 height 11
type input "0"
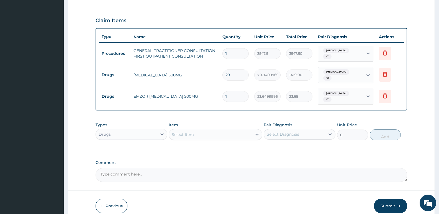
type input "0.00"
type input "9"
type input "212.85"
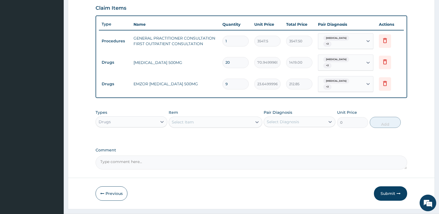
scroll to position [197, 0]
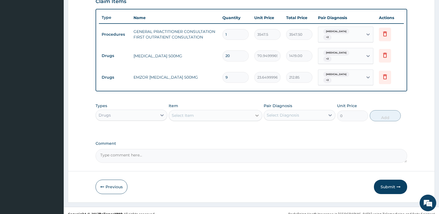
type input "9"
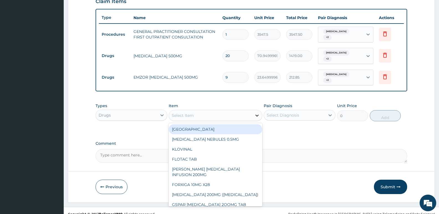
click at [256, 113] on icon at bounding box center [257, 116] width 6 height 6
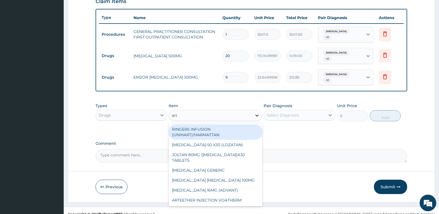
type input "arte"
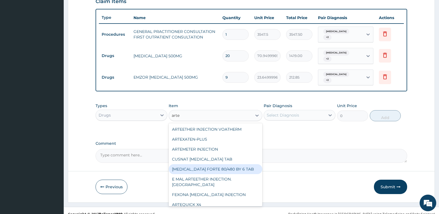
click at [225, 164] on div "COARTEM FORTE 80/480 BY 6 TAB" at bounding box center [215, 169] width 93 height 10
type input "449.3500061035156"
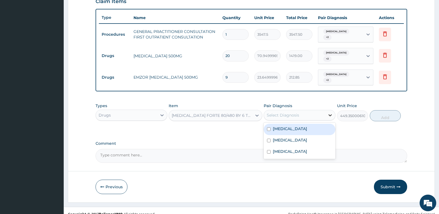
click at [330, 112] on icon at bounding box center [330, 115] width 6 height 6
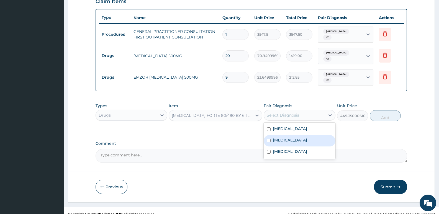
click at [268, 135] on div "Malaria" at bounding box center [300, 140] width 72 height 11
checkbox input "true"
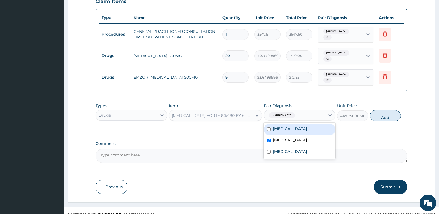
drag, startPoint x: 269, startPoint y: 122, endPoint x: 270, endPoint y: 150, distance: 27.4
click at [270, 150] on div "Pharyngitis Malaria Toothache" at bounding box center [300, 141] width 72 height 36
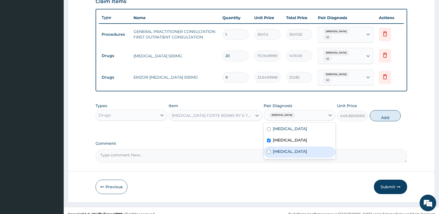
drag, startPoint x: 268, startPoint y: 144, endPoint x: 266, endPoint y: 132, distance: 12.3
click at [268, 150] on input "checkbox" at bounding box center [269, 152] width 4 height 4
checkbox input "true"
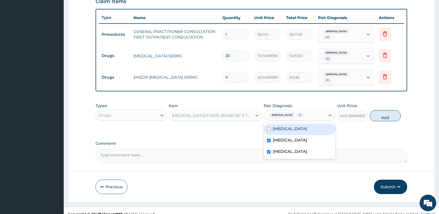
click at [268, 127] on input "checkbox" at bounding box center [269, 129] width 4 height 4
checkbox input "true"
click at [388, 110] on button "Add" at bounding box center [385, 115] width 31 height 11
type input "0"
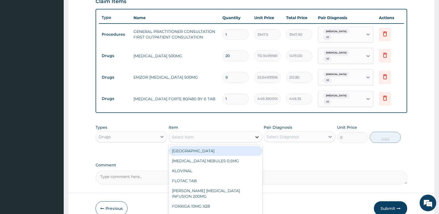
click at [257, 136] on icon at bounding box center [256, 137] width 3 height 2
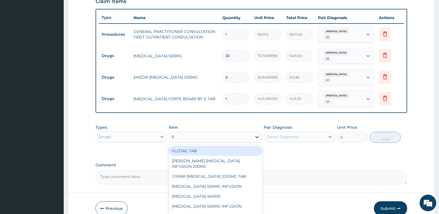
type input "fla"
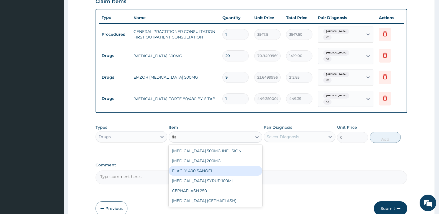
click at [193, 166] on div "FLAGLY 400 SANOFI" at bounding box center [215, 171] width 93 height 10
type input "70.94999694824219"
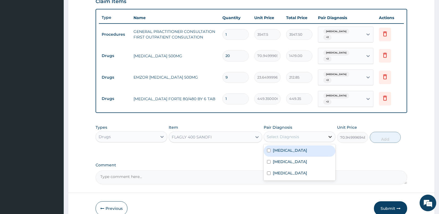
click at [331, 134] on icon at bounding box center [330, 137] width 6 height 6
click at [300, 145] on div "Pharyngitis" at bounding box center [300, 150] width 72 height 11
checkbox input "true"
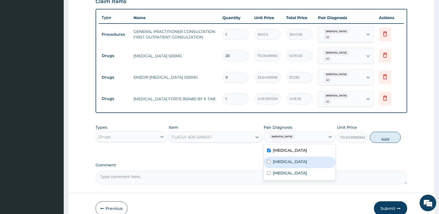
click at [281, 159] on label "Malaria" at bounding box center [290, 162] width 34 height 6
checkbox input "true"
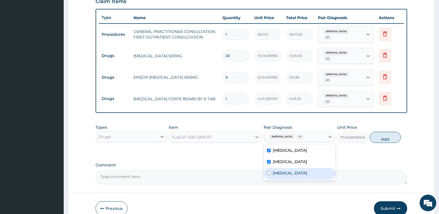
click at [269, 171] on input "checkbox" at bounding box center [269, 173] width 4 height 4
checkbox input "true"
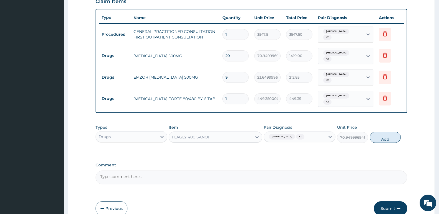
click at [383, 132] on button "Add" at bounding box center [385, 137] width 31 height 11
type input "0"
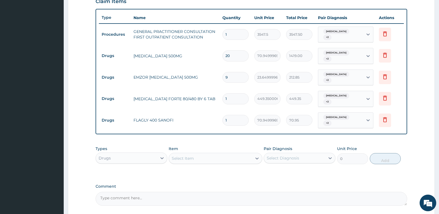
type input "15"
type input "1064.25"
type input "15"
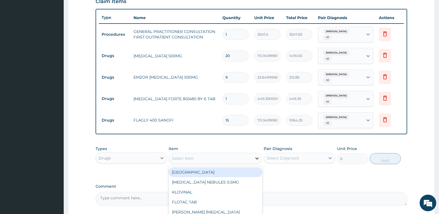
click at [256, 156] on icon at bounding box center [257, 159] width 6 height 6
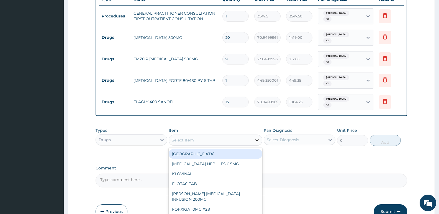
scroll to position [225, 0]
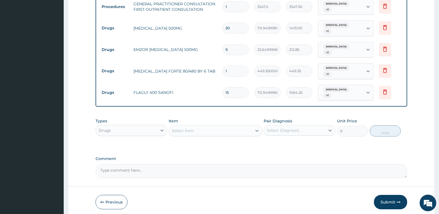
click at [309, 164] on textarea "Comment" at bounding box center [252, 171] width 312 height 14
click at [104, 164] on textarea "Comment" at bounding box center [252, 171] width 312 height 14
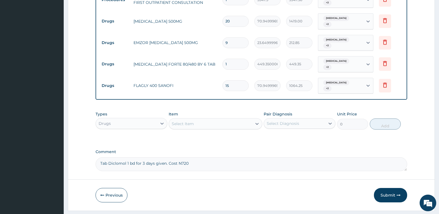
scroll to position [235, 0]
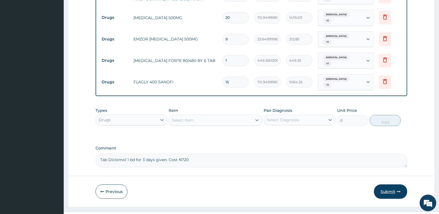
type textarea "Tab Diclomol 1 bd for 3 days given. Cost N720"
click at [387, 185] on button "Submit" at bounding box center [390, 192] width 33 height 14
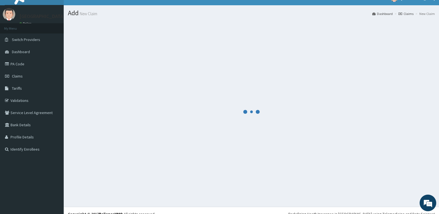
scroll to position [16, 0]
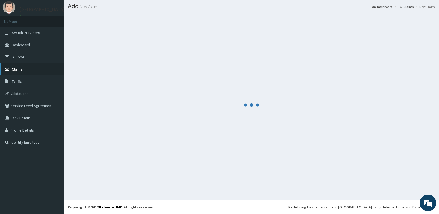
click at [16, 65] on link "Claims" at bounding box center [32, 69] width 64 height 12
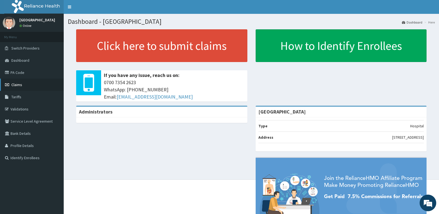
click at [24, 82] on link "Claims" at bounding box center [32, 85] width 64 height 12
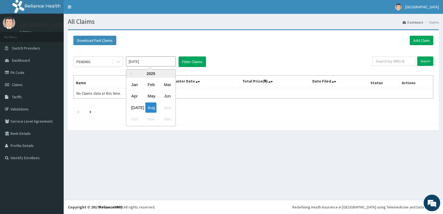
click at [167, 64] on input "[DATE]" at bounding box center [151, 62] width 50 height 10
click at [133, 109] on div "[DATE]" at bounding box center [134, 108] width 11 height 10
type input "[DATE]"
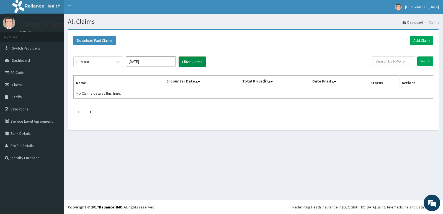
click at [195, 59] on button "Filter Claims" at bounding box center [192, 62] width 27 height 11
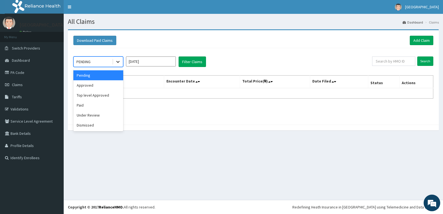
click at [118, 63] on icon at bounding box center [117, 62] width 3 height 2
click at [93, 86] on div "Approved" at bounding box center [98, 85] width 50 height 10
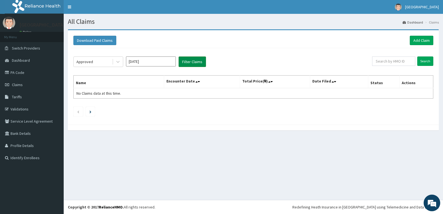
click at [189, 62] on button "Filter Claims" at bounding box center [192, 62] width 27 height 11
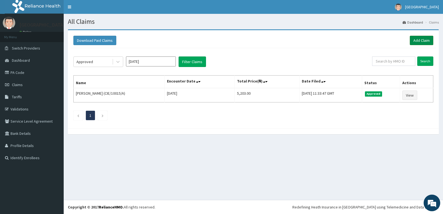
click at [417, 39] on link "Add Claim" at bounding box center [422, 40] width 24 height 9
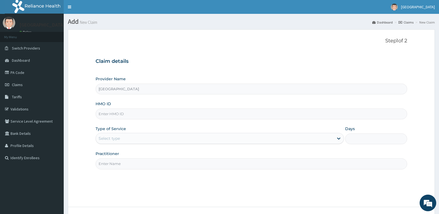
type input "[GEOGRAPHIC_DATA]"
click at [138, 112] on input "HMO ID" at bounding box center [252, 114] width 312 height 11
type input "SBG/10223/A"
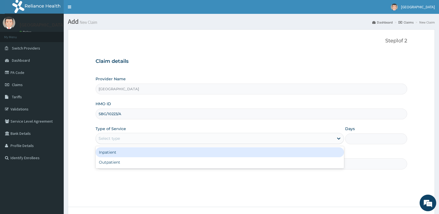
click at [137, 136] on div "Select type" at bounding box center [215, 138] width 238 height 9
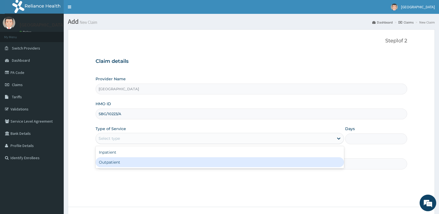
click at [256, 163] on div "Outpatient" at bounding box center [220, 162] width 248 height 10
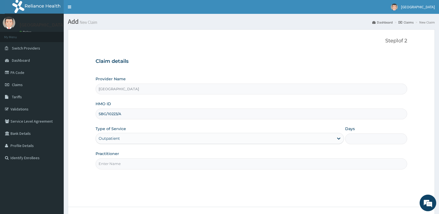
type input "1"
click at [127, 160] on input "Practitioner" at bounding box center [252, 163] width 312 height 11
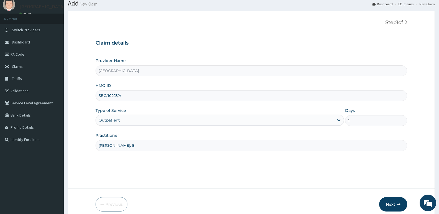
scroll to position [43, 0]
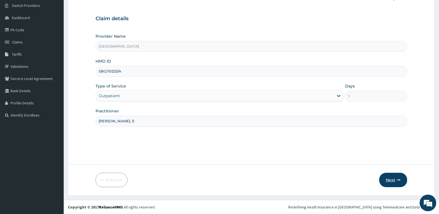
type input "Dr Kayode. E"
click at [395, 178] on button "Next" at bounding box center [393, 180] width 28 height 14
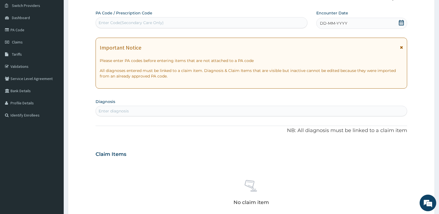
click at [333, 23] on span "DD-MM-YYYY" at bounding box center [333, 24] width 27 height 6
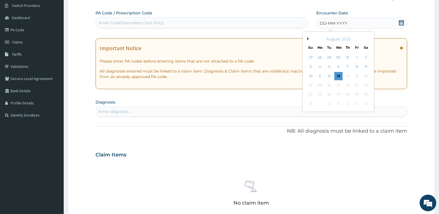
click at [307, 39] on button "Previous Month" at bounding box center [307, 38] width 3 height 3
click at [338, 86] on div "23" at bounding box center [338, 85] width 8 height 8
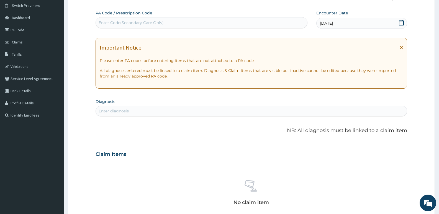
click at [133, 107] on div "Enter diagnosis" at bounding box center [251, 111] width 311 height 9
type input "pha"
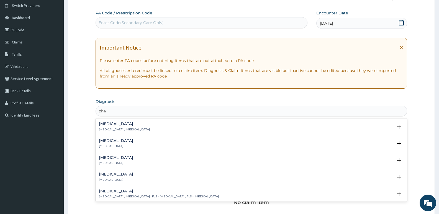
click at [119, 140] on h4 "Pharyngitis" at bounding box center [116, 141] width 34 height 4
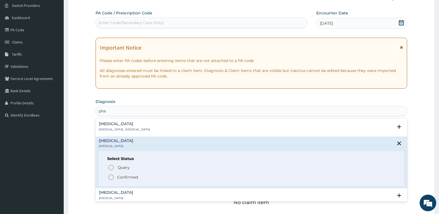
click at [111, 174] on div "Query Query covers suspected (?), Keep in view (kiv), Ruled out (r/o) Confirmed" at bounding box center [251, 172] width 288 height 17
click at [111, 178] on icon "status option filled" at bounding box center [111, 177] width 7 height 7
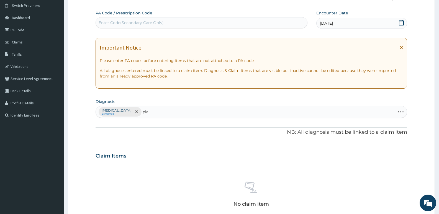
type input "plas"
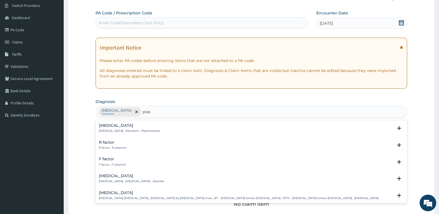
click at [116, 131] on p "Malaria , Paludism , Plasmodiosis" at bounding box center [129, 131] width 61 height 4
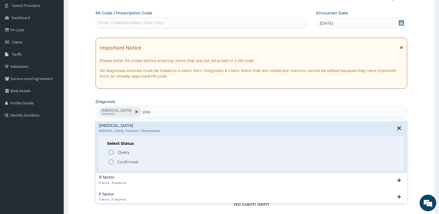
click at [109, 160] on icon "status option filled" at bounding box center [111, 162] width 7 height 7
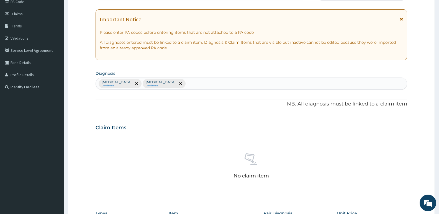
scroll to position [70, 0]
type input "too"
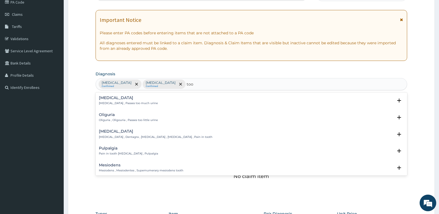
click at [121, 132] on h4 "Toothache" at bounding box center [156, 131] width 114 height 4
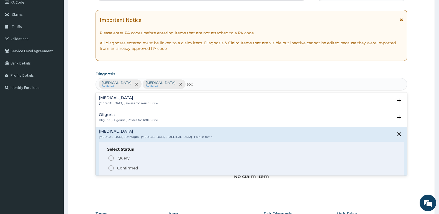
click at [111, 168] on icon "status option filled" at bounding box center [111, 168] width 7 height 7
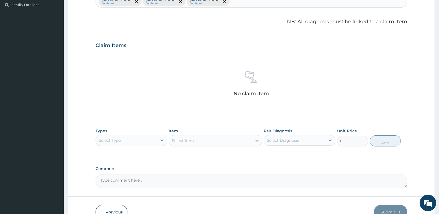
scroll to position [153, 0]
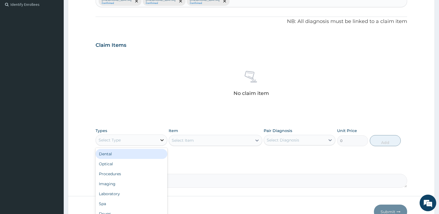
click at [162, 140] on icon at bounding box center [162, 140] width 6 height 6
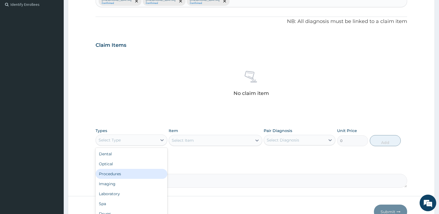
click at [118, 173] on div "Procedures" at bounding box center [132, 174] width 72 height 10
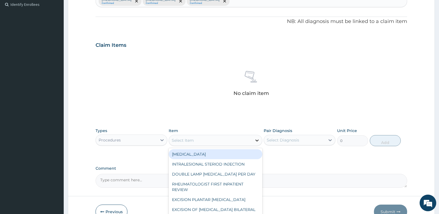
click at [256, 142] on icon at bounding box center [257, 141] width 6 height 6
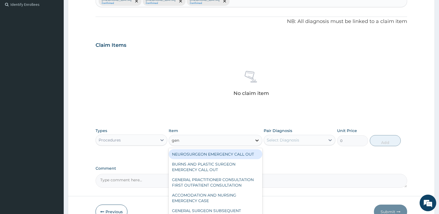
type input "gene"
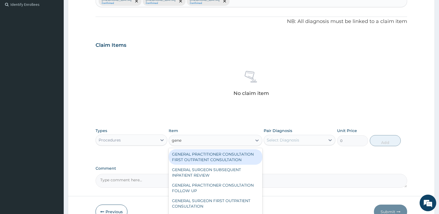
click at [226, 153] on div "GENERAL PRACTITIONER CONSULTATION FIRST OUTPATIENT CONSULTATION" at bounding box center [215, 157] width 93 height 16
type input "3547.5"
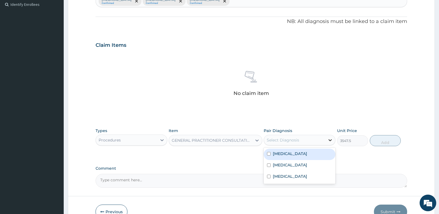
click at [329, 139] on icon at bounding box center [330, 140] width 6 height 6
click at [270, 152] on input "checkbox" at bounding box center [269, 154] width 4 height 4
checkbox input "true"
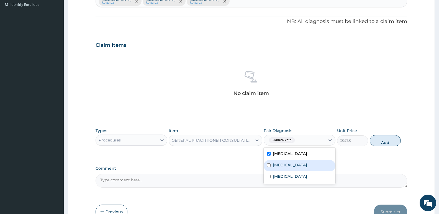
drag, startPoint x: 268, startPoint y: 165, endPoint x: 268, endPoint y: 170, distance: 4.7
click at [268, 168] on div "Malaria" at bounding box center [300, 165] width 72 height 11
checkbox input "true"
click at [269, 178] on input "checkbox" at bounding box center [269, 177] width 4 height 4
checkbox input "true"
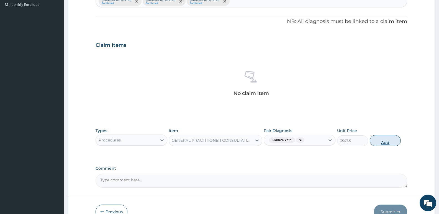
click at [389, 140] on button "Add" at bounding box center [385, 140] width 31 height 11
type input "0"
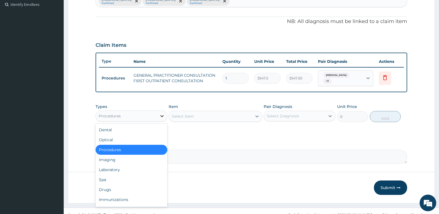
click at [162, 115] on icon at bounding box center [162, 116] width 6 height 6
click at [124, 188] on div "Drugs" at bounding box center [132, 190] width 72 height 10
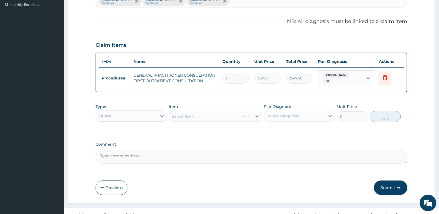
click at [258, 114] on div "Select Item" at bounding box center [215, 116] width 93 height 11
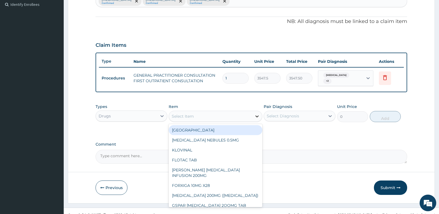
click at [257, 116] on icon at bounding box center [256, 117] width 3 height 2
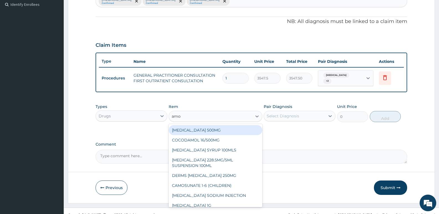
type input "amox"
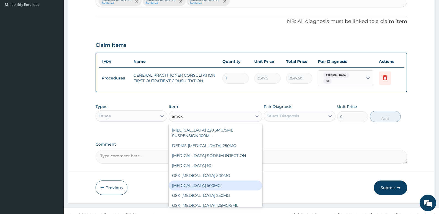
click at [212, 182] on div "AMOXICILLIN 500MG" at bounding box center [215, 186] width 93 height 10
type input "70.94999694824219"
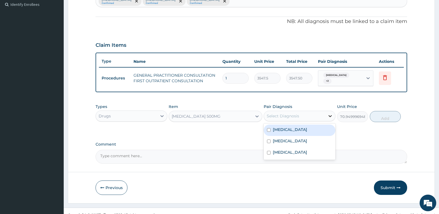
click at [331, 113] on icon at bounding box center [330, 116] width 6 height 6
click at [269, 128] on input "checkbox" at bounding box center [269, 130] width 4 height 4
checkbox input "true"
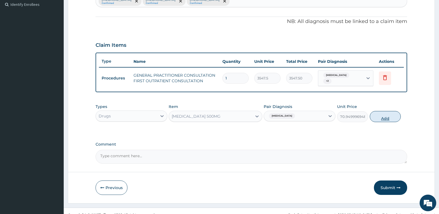
click at [385, 114] on button "Add" at bounding box center [385, 116] width 31 height 11
type input "0"
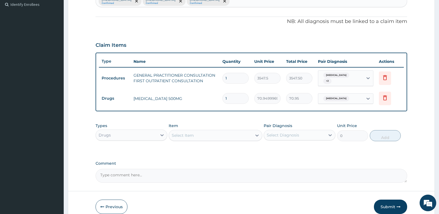
type input "0.00"
type input "2"
type input "141.90"
type input "20"
type input "1419.00"
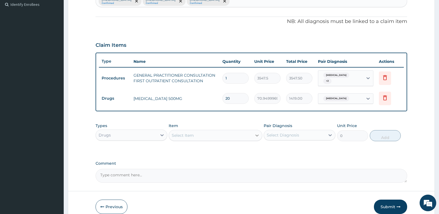
type input "20"
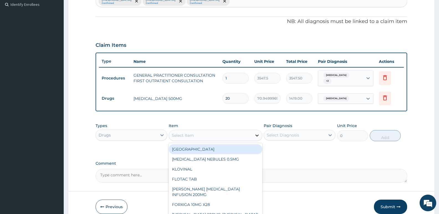
click at [258, 134] on icon at bounding box center [257, 136] width 6 height 6
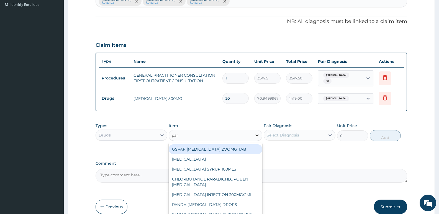
type input "para"
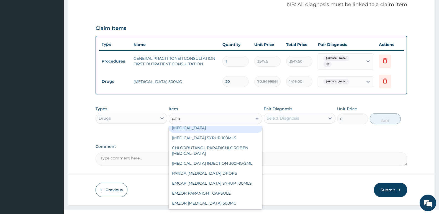
scroll to position [178, 0]
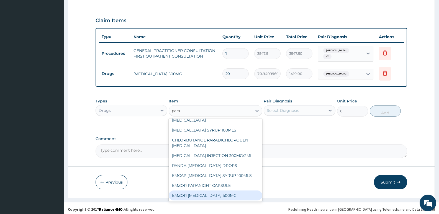
click at [208, 193] on div "EMZOR PARACETAMOL 500MG" at bounding box center [215, 196] width 93 height 10
type input "23.64999961853027"
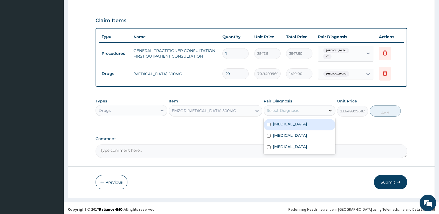
click at [331, 110] on icon at bounding box center [330, 111] width 3 height 2
click at [268, 123] on input "checkbox" at bounding box center [269, 125] width 4 height 4
checkbox input "true"
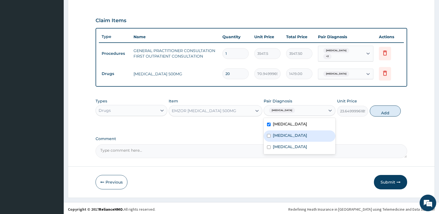
click at [269, 134] on input "checkbox" at bounding box center [269, 136] width 4 height 4
checkbox input "true"
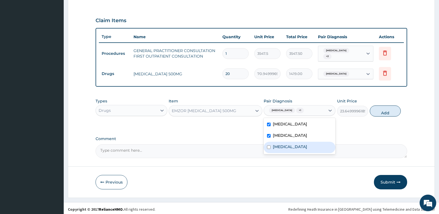
click at [268, 145] on input "checkbox" at bounding box center [269, 147] width 4 height 4
checkbox input "true"
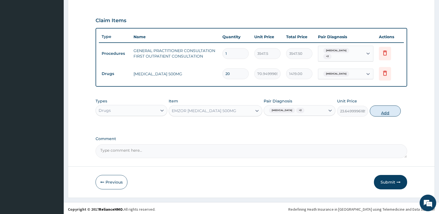
click at [387, 111] on button "Add" at bounding box center [385, 111] width 31 height 11
type input "0"
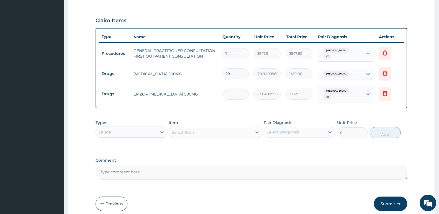
type input "0.00"
type input "9"
type input "212.85"
type input "9"
click at [257, 130] on icon at bounding box center [257, 133] width 6 height 6
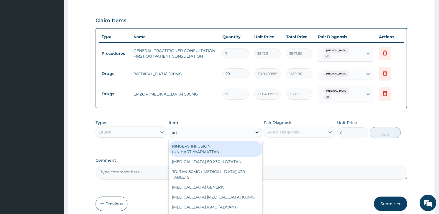
type input "arte"
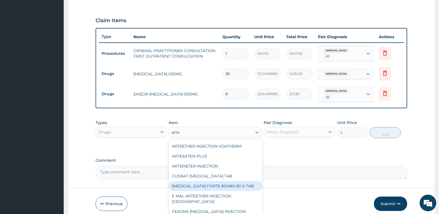
click at [230, 183] on div "COARTEM FORTE 80/480 BY 6 TAB" at bounding box center [215, 186] width 93 height 10
type input "449.3500061035156"
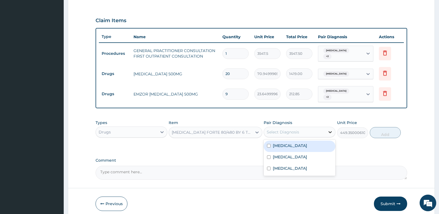
click at [331, 129] on icon at bounding box center [330, 132] width 6 height 6
click at [269, 155] on input "checkbox" at bounding box center [269, 157] width 4 height 4
checkbox input "true"
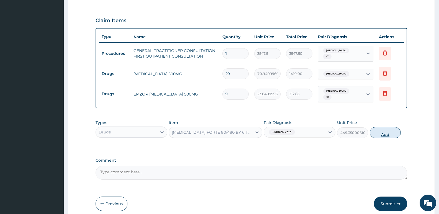
click at [388, 127] on button "Add" at bounding box center [385, 132] width 31 height 11
type input "0"
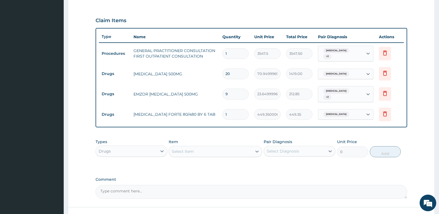
type input "0.00"
type input "6"
type input "2696.10"
type input "6"
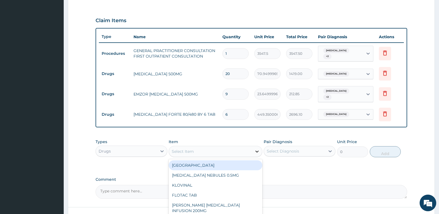
click at [258, 149] on icon at bounding box center [257, 152] width 6 height 6
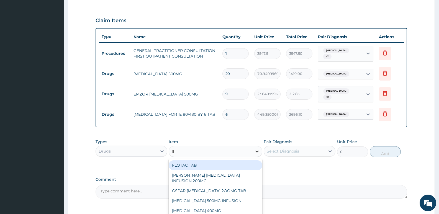
type input "fla"
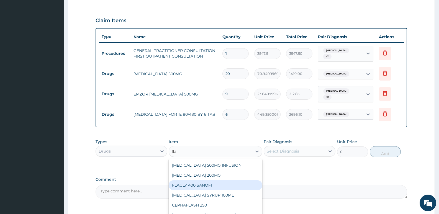
click at [212, 180] on div "FLAGLY 400 SANOFI" at bounding box center [215, 185] width 93 height 10
type input "70.94999694824219"
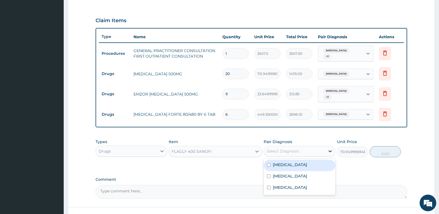
click at [329, 148] on icon at bounding box center [330, 151] width 6 height 6
click at [270, 163] on input "checkbox" at bounding box center [269, 165] width 4 height 4
checkbox input "true"
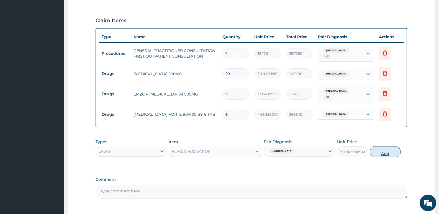
click at [385, 148] on button "Add" at bounding box center [385, 151] width 31 height 11
type input "0"
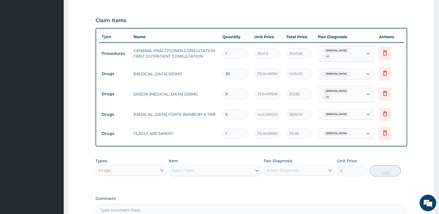
type input "0.00"
type input "1"
type input "70.95"
type input "15"
type input "1064.25"
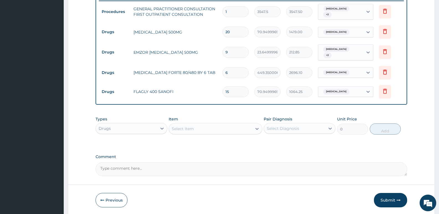
scroll to position [234, 0]
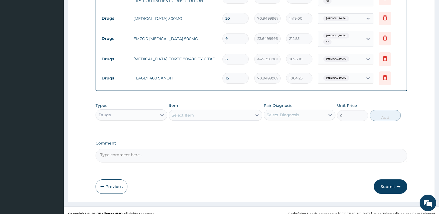
type input "15"
click at [121, 149] on textarea "Comment" at bounding box center [252, 156] width 312 height 14
type textarea "Tab Diclomol 1 bd for 3 days given. Cost N720"
click at [382, 180] on button "Submit" at bounding box center [390, 187] width 33 height 14
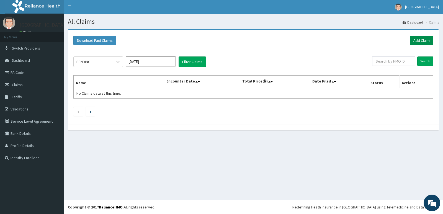
click at [419, 39] on link "Add Claim" at bounding box center [422, 40] width 24 height 9
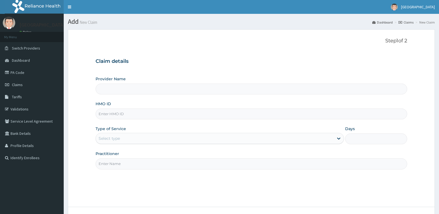
type input "[GEOGRAPHIC_DATA]"
click at [135, 113] on input "HMO ID" at bounding box center [252, 114] width 312 height 11
type input "mwx/10051/a"
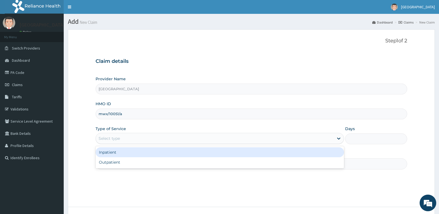
click at [134, 138] on div "Select type" at bounding box center [215, 138] width 238 height 9
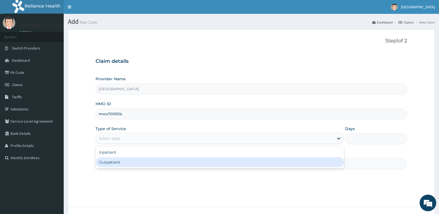
click at [122, 160] on div "Outpatient" at bounding box center [220, 162] width 248 height 10
type input "1"
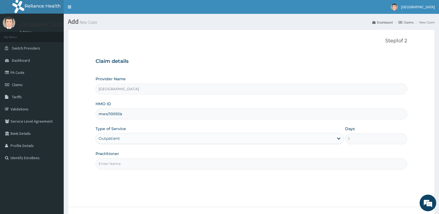
click at [126, 164] on input "Practitioner" at bounding box center [252, 163] width 312 height 11
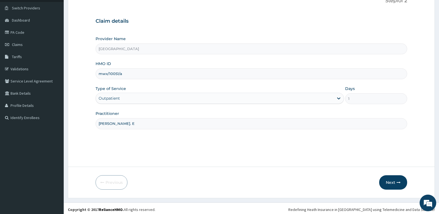
scroll to position [43, 0]
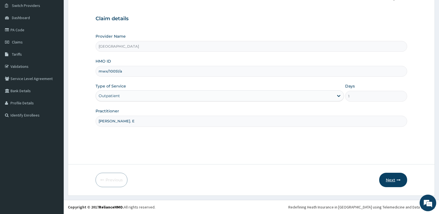
type input "[PERSON_NAME]. E"
click at [394, 181] on button "Next" at bounding box center [393, 180] width 28 height 14
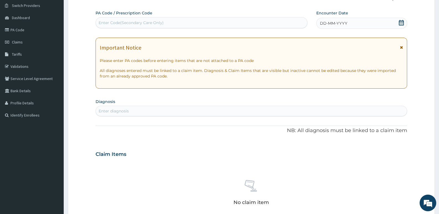
click at [333, 23] on span "DD-MM-YYYY" at bounding box center [333, 24] width 27 height 6
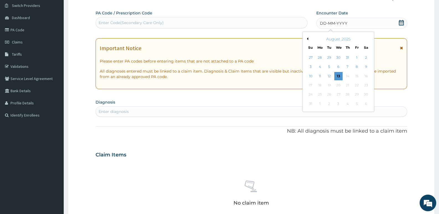
click at [307, 39] on button "Previous Month" at bounding box center [307, 38] width 3 height 3
click at [337, 66] on div "9" at bounding box center [338, 67] width 8 height 8
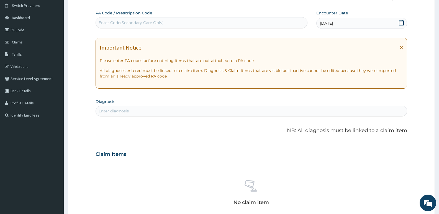
click at [122, 108] on div "Enter diagnosis" at bounding box center [114, 111] width 30 height 6
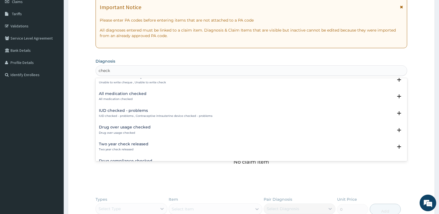
scroll to position [166, 0]
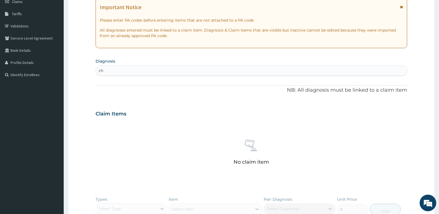
type input "c"
type input "w"
type input "screen"
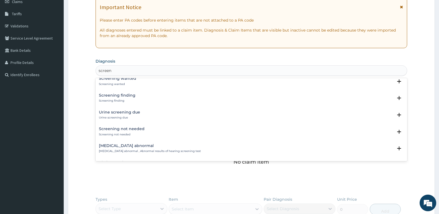
scroll to position [28, 0]
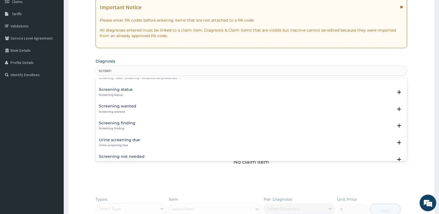
click at [124, 103] on div "Screening wanted Screening wanted Select Status Query Query covers suspected (?…" at bounding box center [252, 110] width 312 height 17
click at [121, 106] on h4 "Screening wanted" at bounding box center [117, 106] width 37 height 4
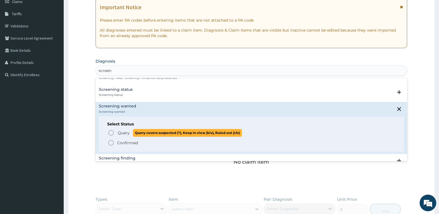
click at [126, 134] on span "Query" at bounding box center [124, 133] width 12 height 6
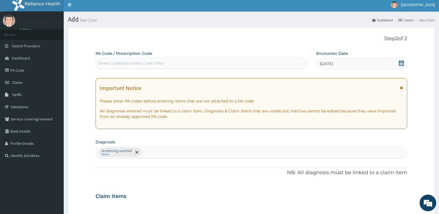
scroll to position [0, 0]
